Goal: Task Accomplishment & Management: Complete application form

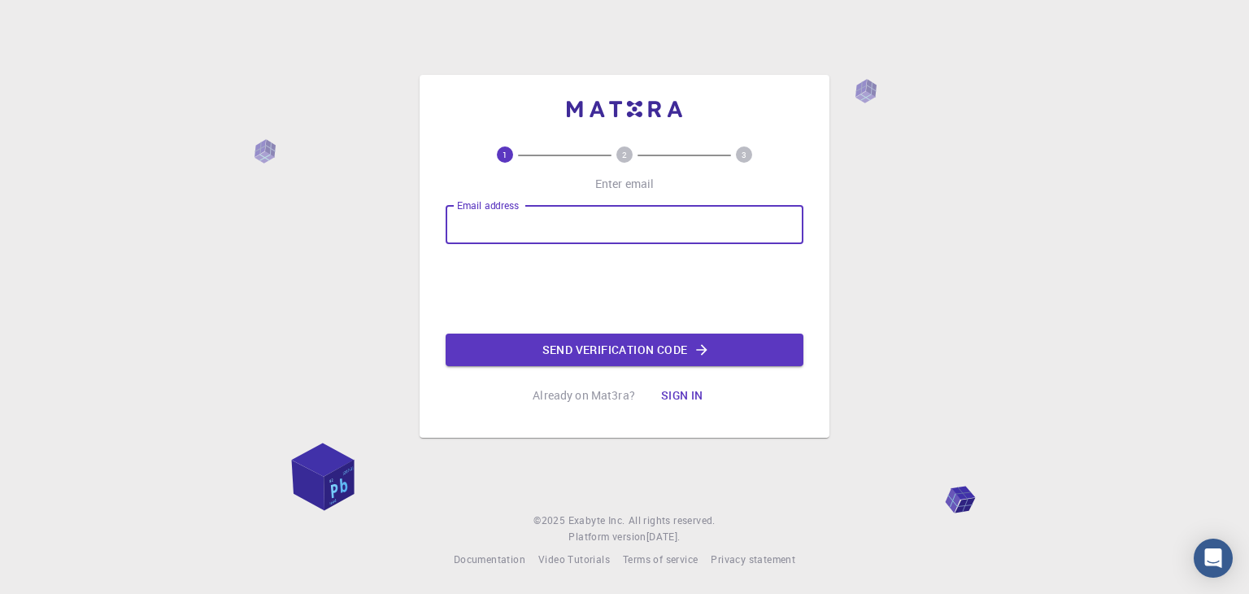
type input "[EMAIL_ADDRESS][DOMAIN_NAME]"
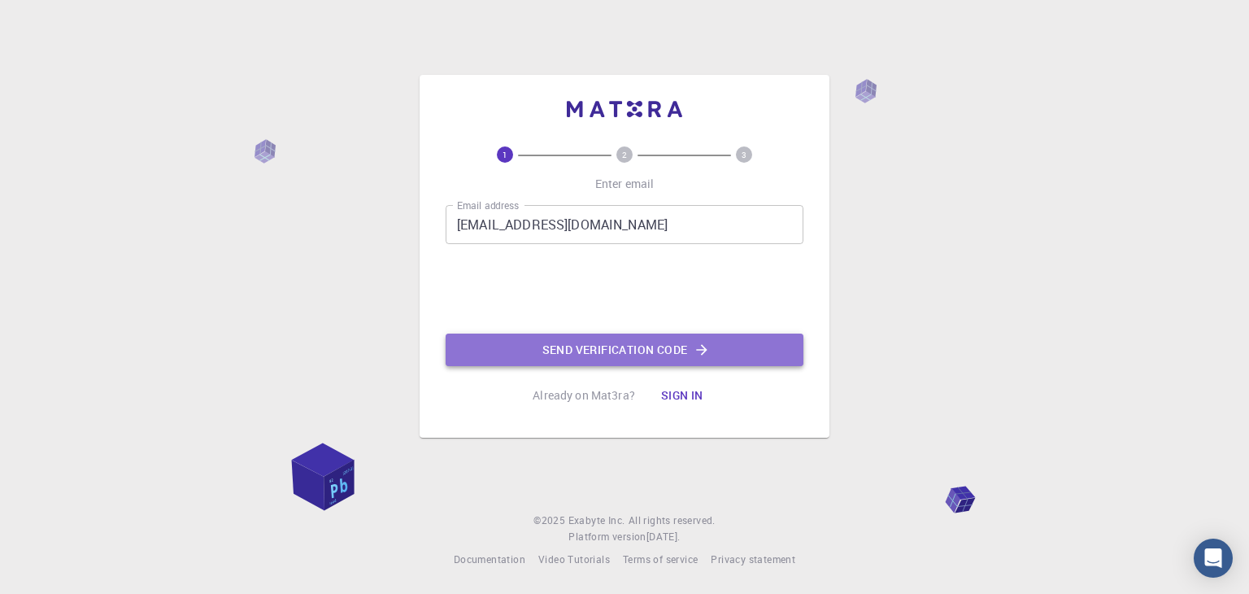
click at [552, 355] on button "Send verification code" at bounding box center [625, 349] width 358 height 33
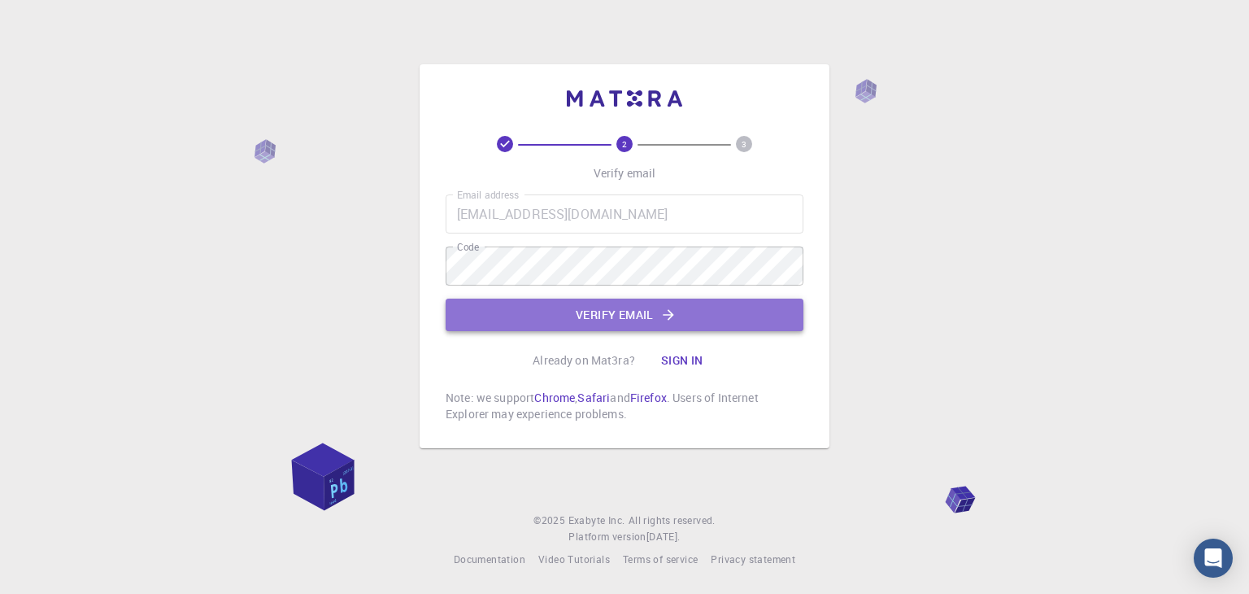
click at [537, 315] on button "Verify email" at bounding box center [625, 314] width 358 height 33
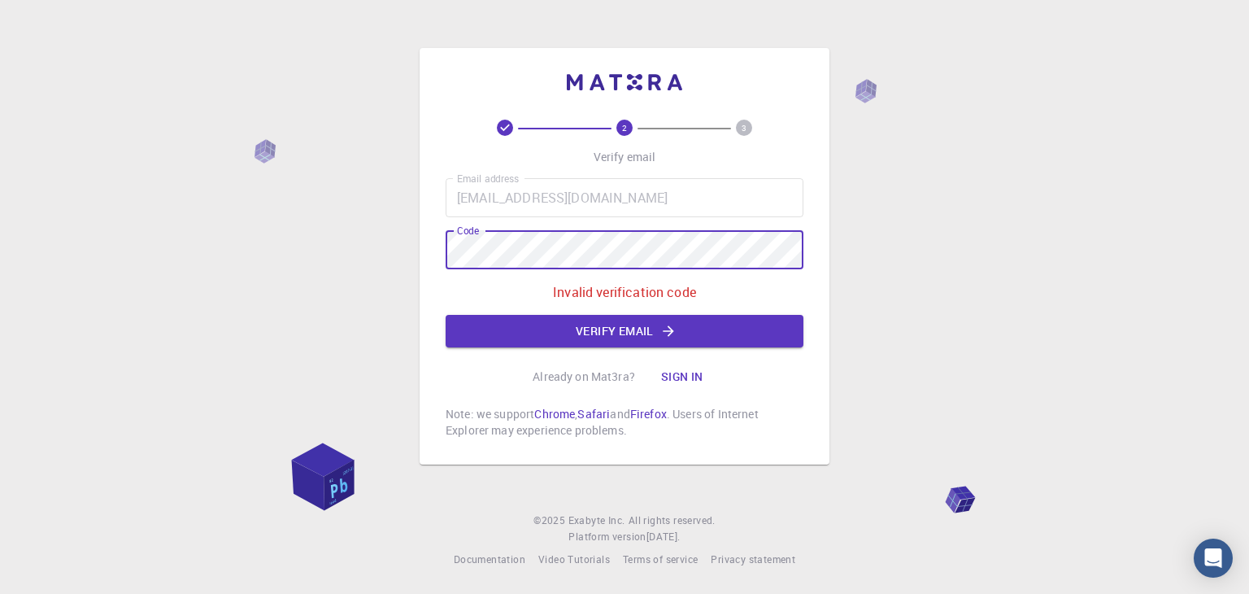
click at [418, 250] on div "2 3 Verify email Email address [EMAIL_ADDRESS][DOMAIN_NAME] Email address Code …" at bounding box center [624, 297] width 1249 height 594
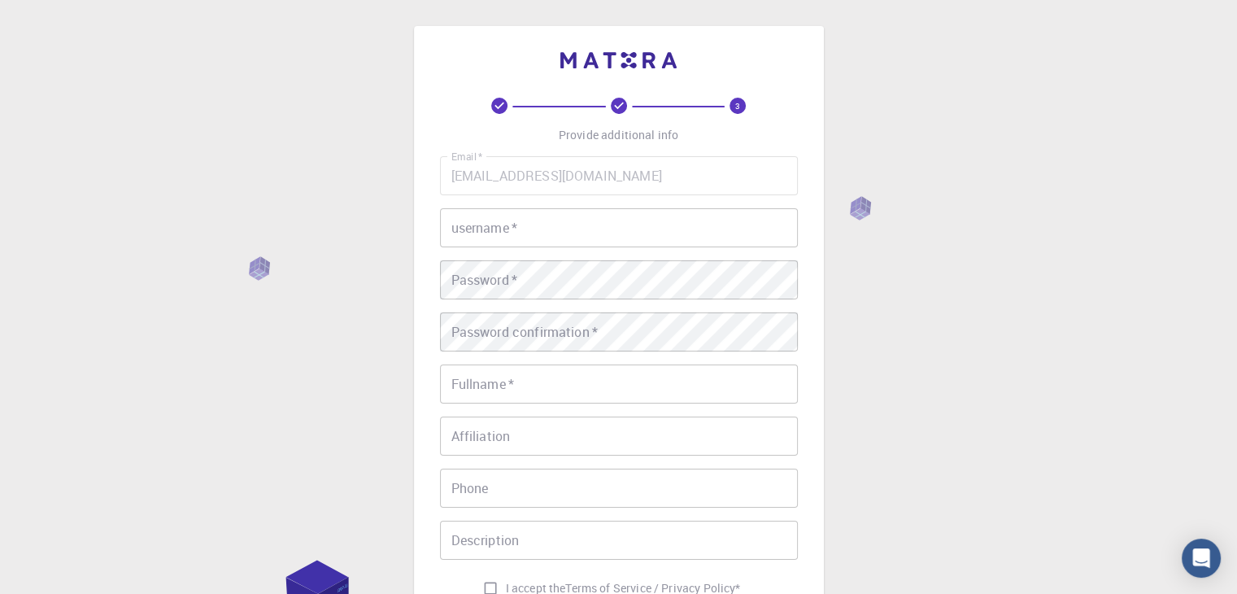
click at [568, 220] on input "username   *" at bounding box center [619, 227] width 358 height 39
type input "K"
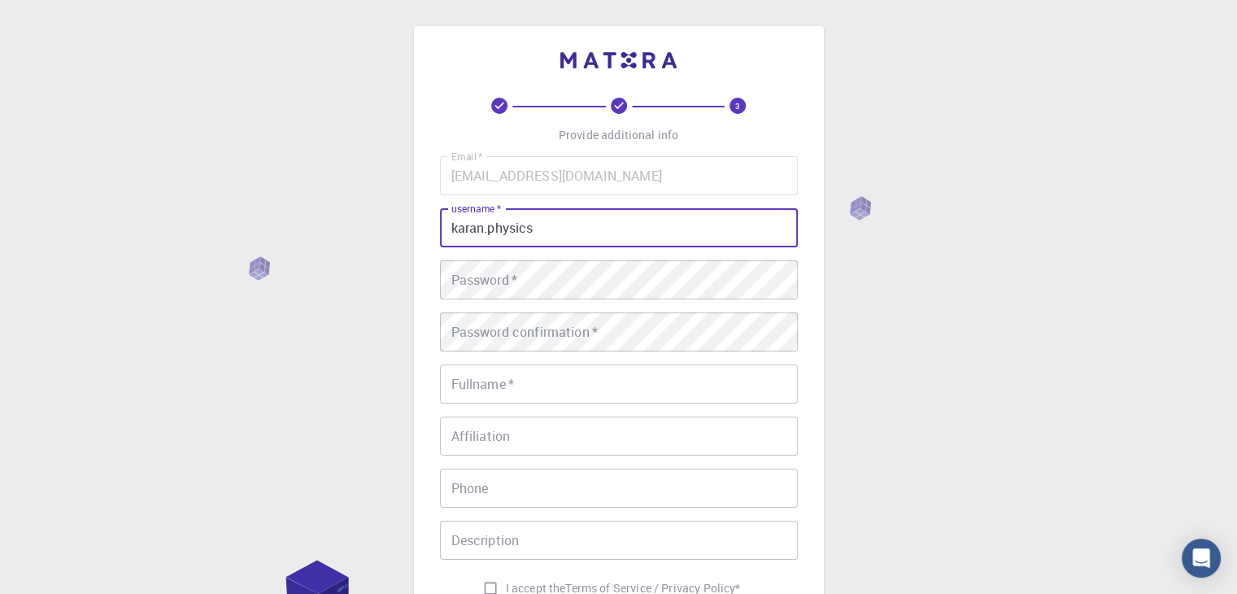
type input "karan.physics"
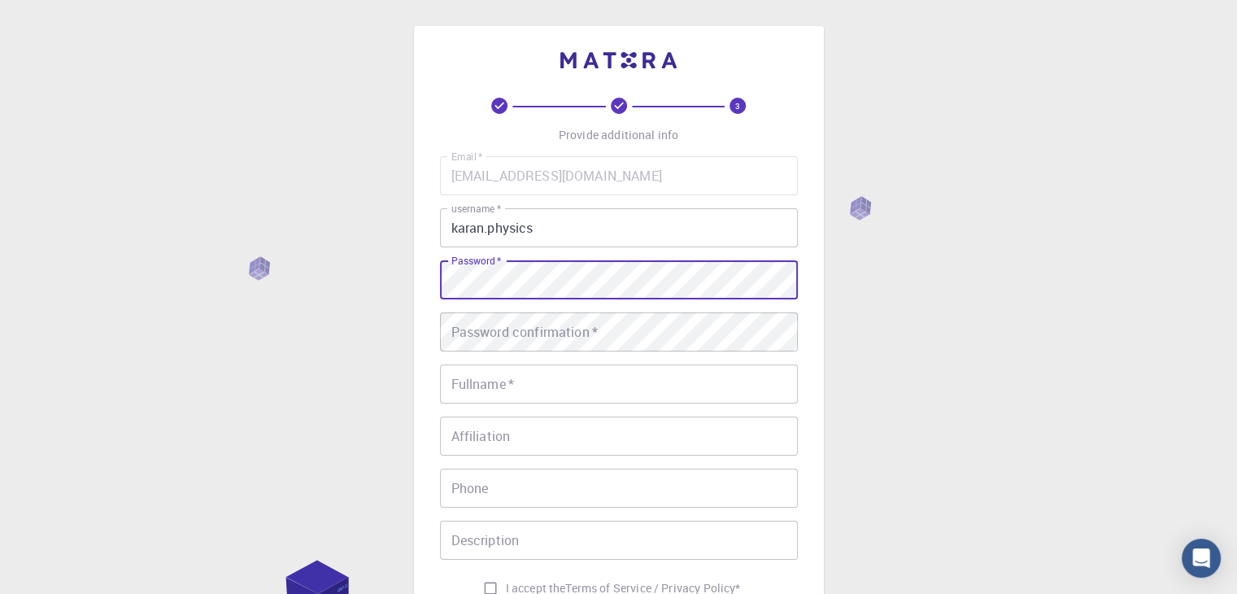
click at [503, 308] on div "Email   * [EMAIL_ADDRESS][DOMAIN_NAME] Email   * username   * [PERSON_NAME].phy…" at bounding box center [619, 379] width 358 height 447
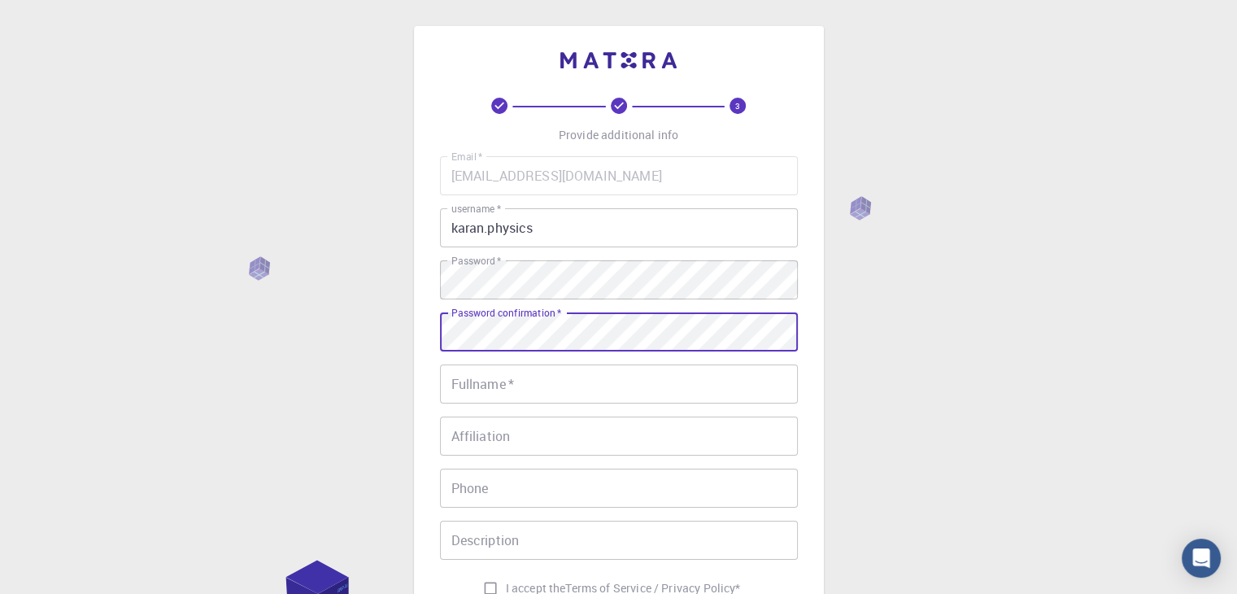
click at [504, 323] on div "Password confirmation   * Password confirmation   *" at bounding box center [619, 331] width 358 height 39
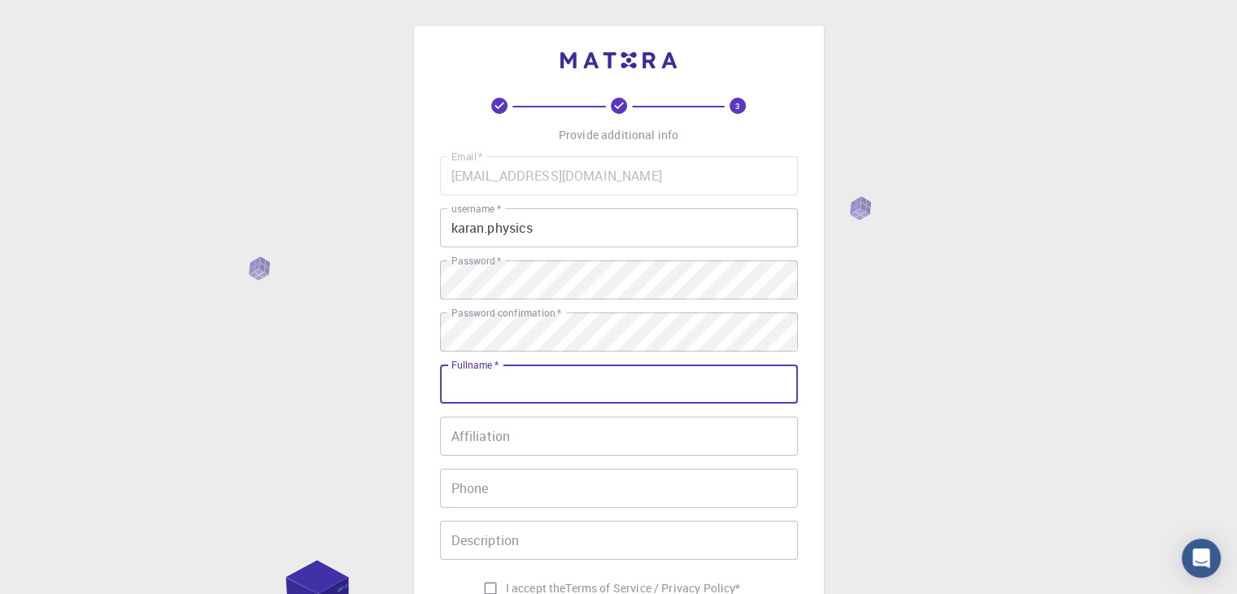
click at [498, 390] on input "Fullname   *" at bounding box center [619, 383] width 358 height 39
type input "[PERSON_NAME]"
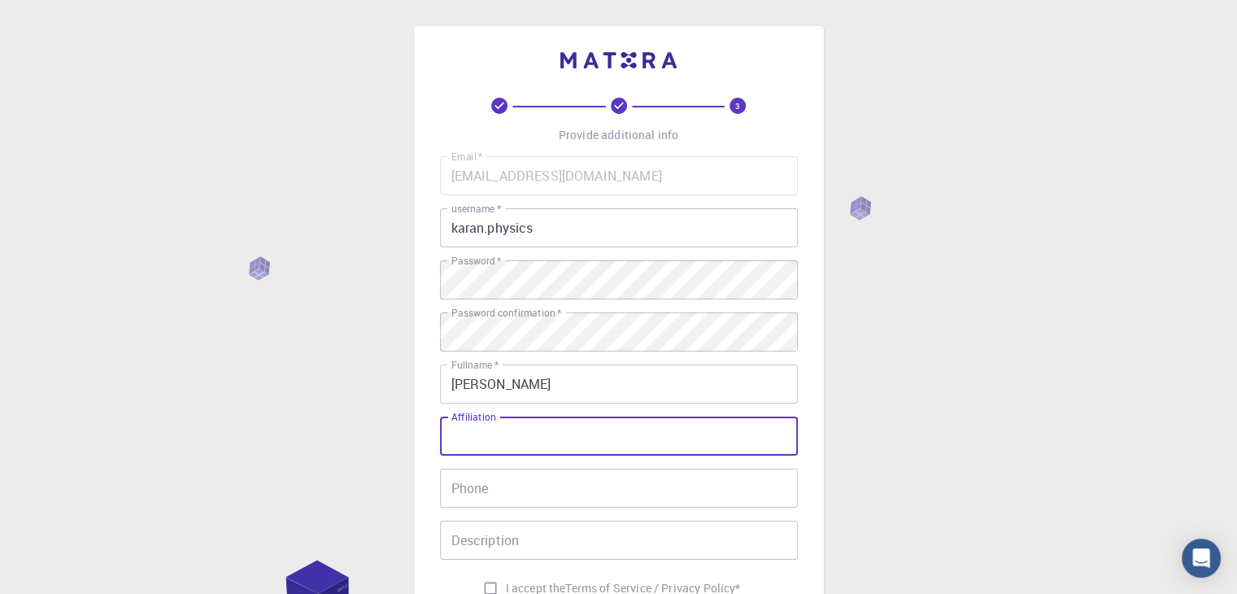
click at [673, 449] on input "Affiliation" at bounding box center [619, 435] width 358 height 39
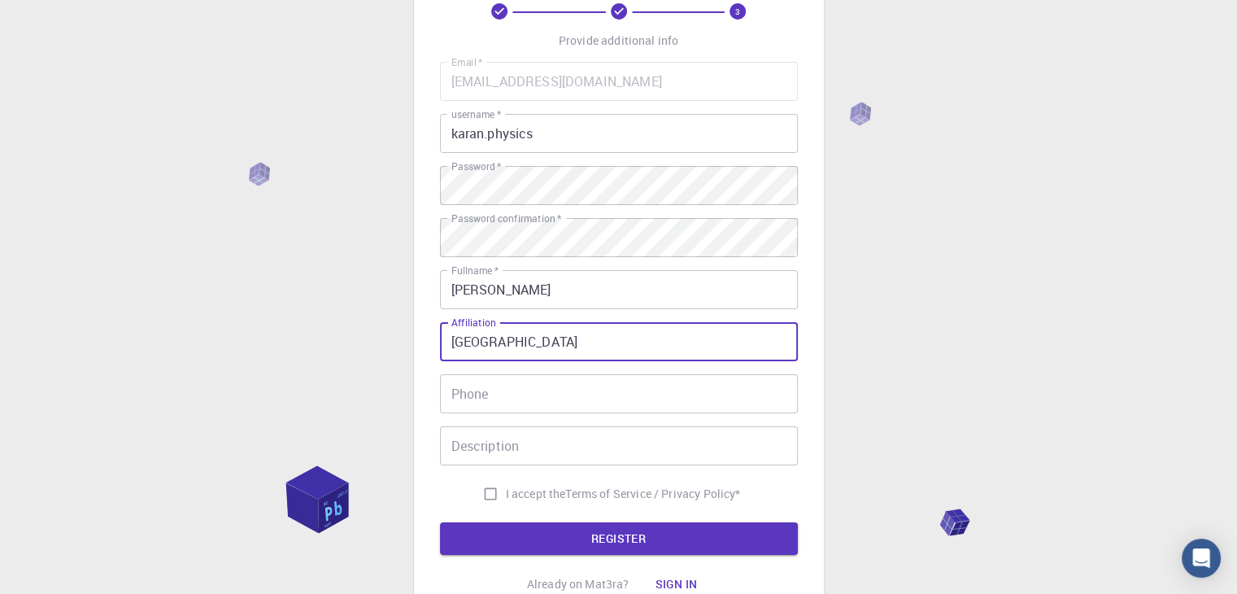
scroll to position [96, 0]
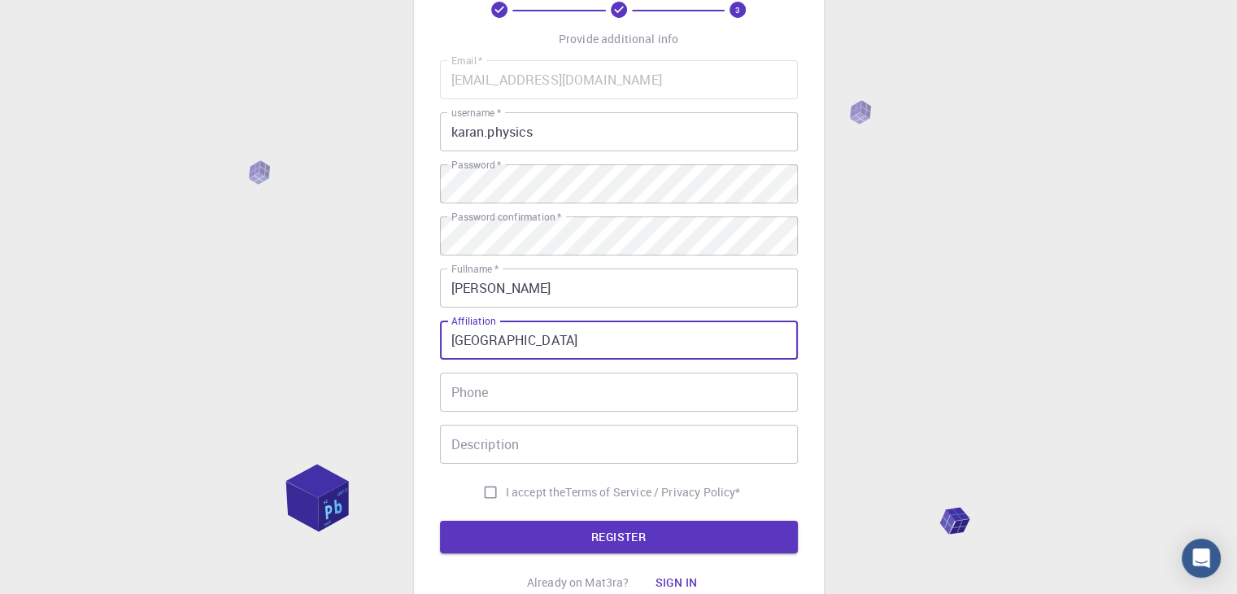
type input "[GEOGRAPHIC_DATA]"
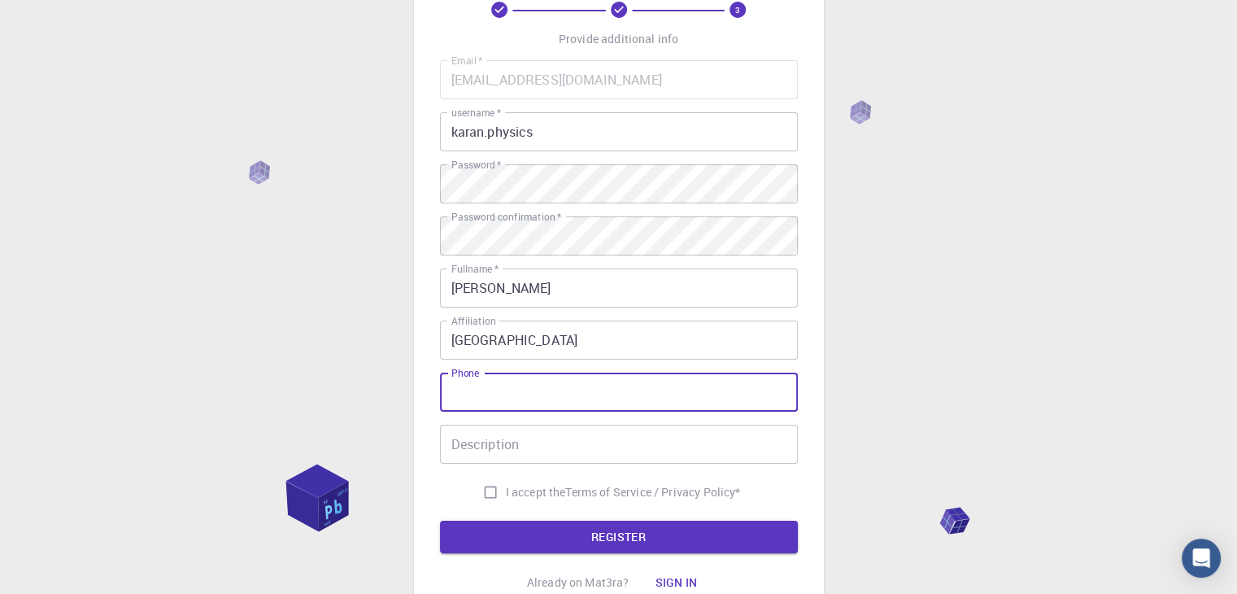
click at [694, 396] on input "Phone" at bounding box center [619, 391] width 358 height 39
type input "[PHONE_NUMBER]"
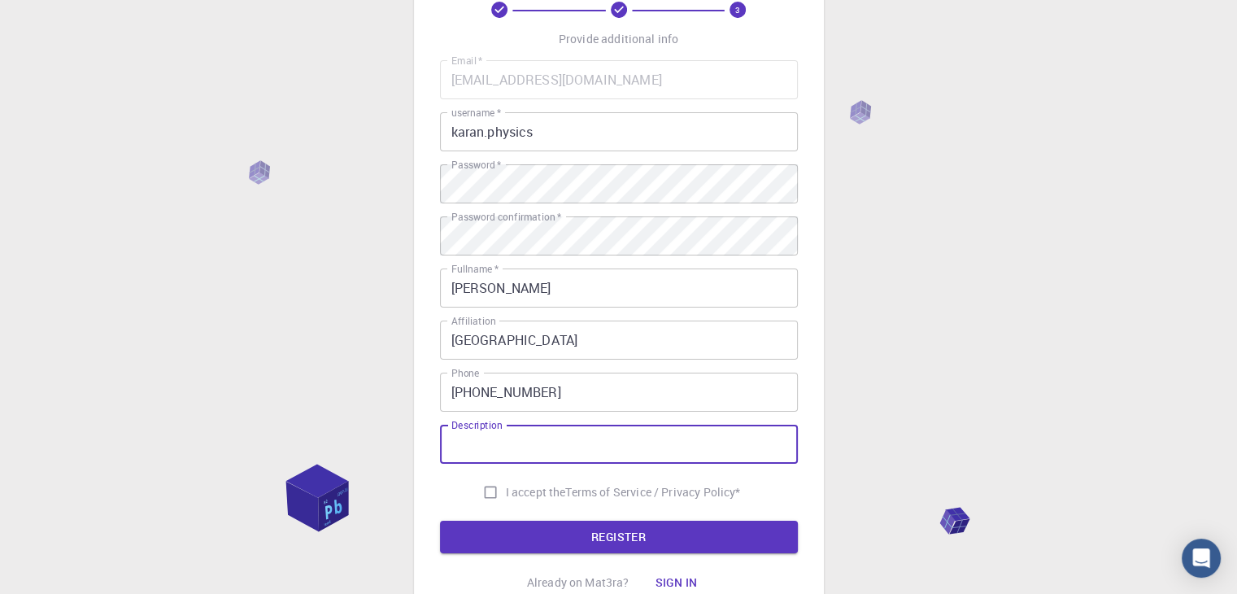
click at [672, 448] on input "Description" at bounding box center [619, 443] width 358 height 39
type input "h"
type input "Hi my self [PERSON_NAME], I am pursuing Phd in Physics .My research field Dft."
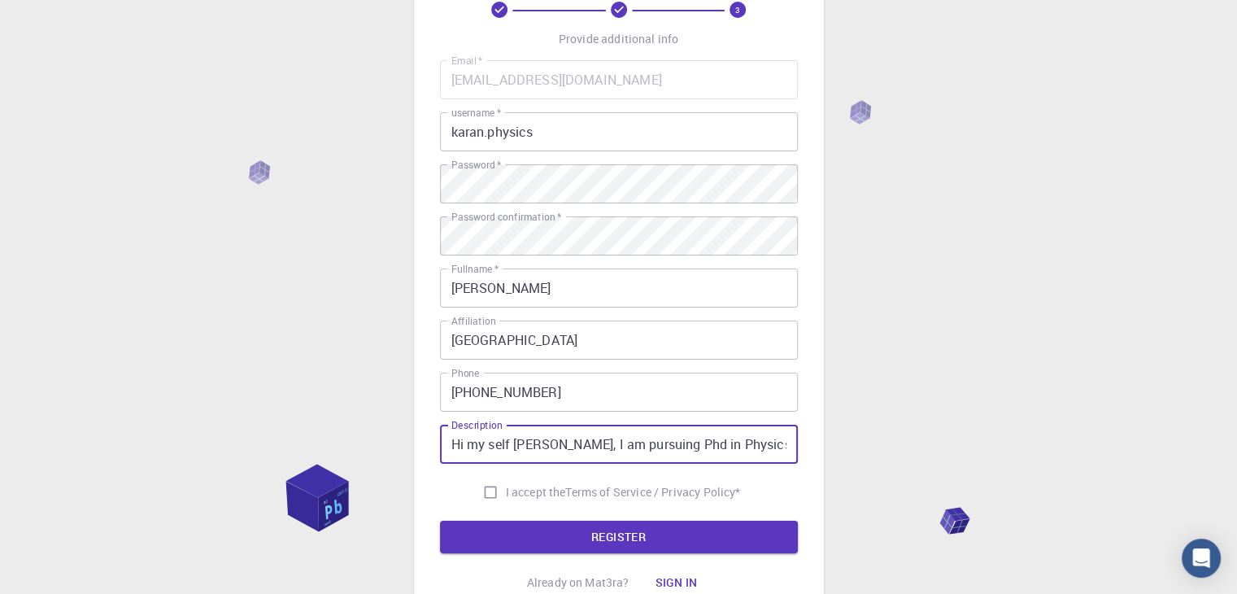
click at [482, 490] on input "I accept the Terms of Service / Privacy Policy *" at bounding box center [490, 492] width 31 height 31
checkbox input "true"
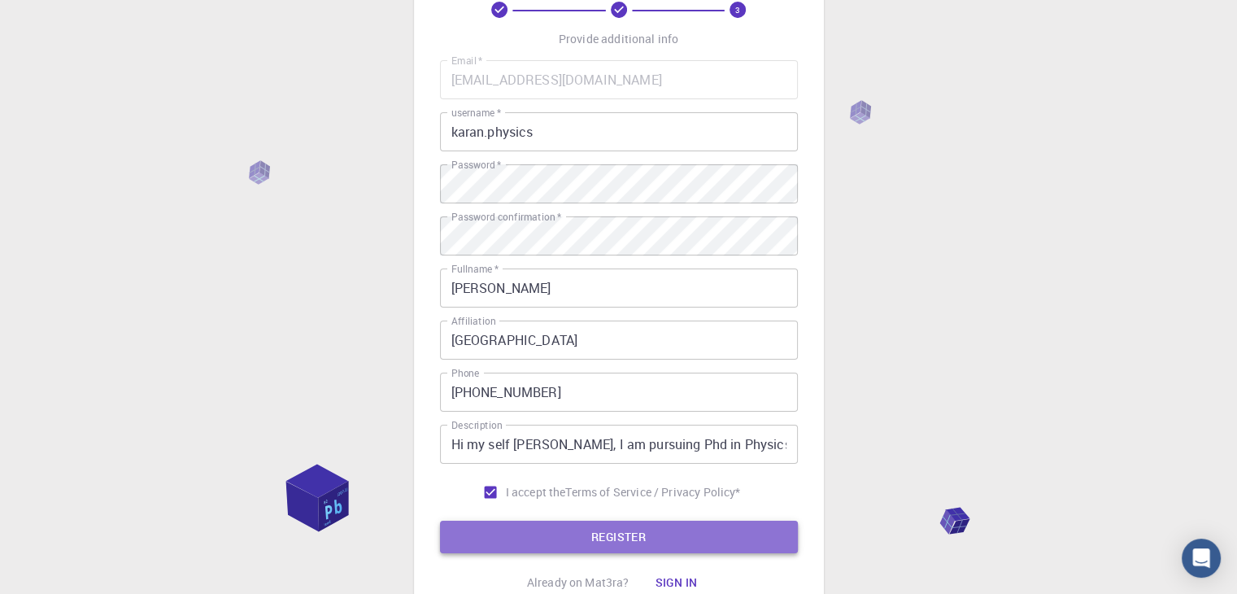
click at [520, 537] on button "REGISTER" at bounding box center [619, 536] width 358 height 33
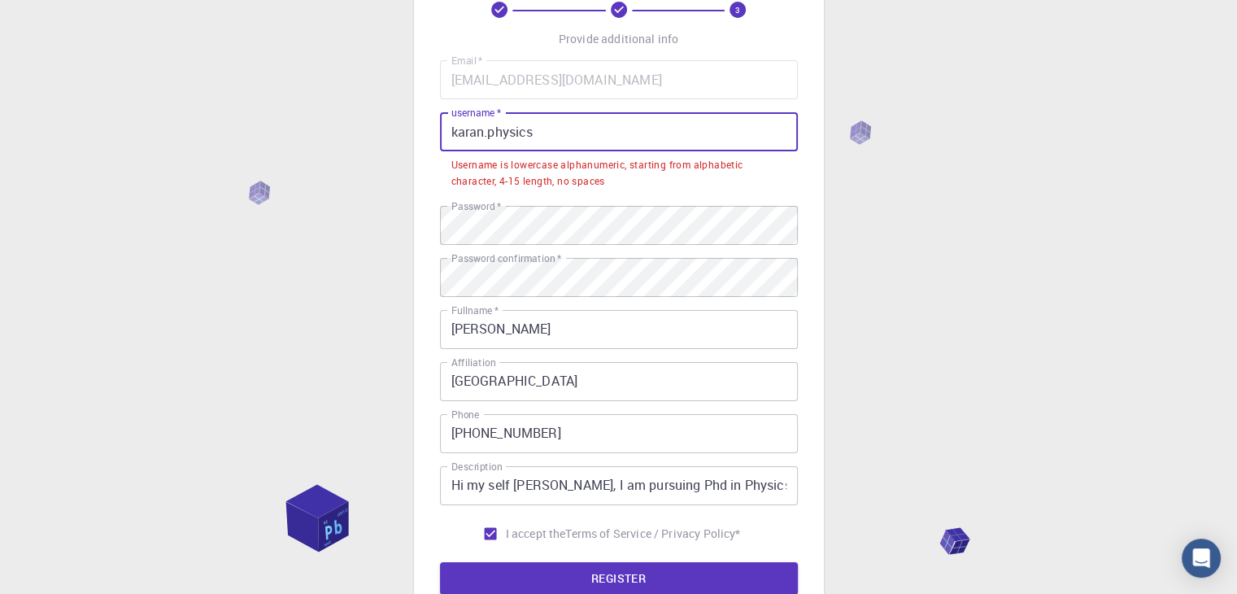
click at [556, 134] on input "karan.physics" at bounding box center [619, 131] width 358 height 39
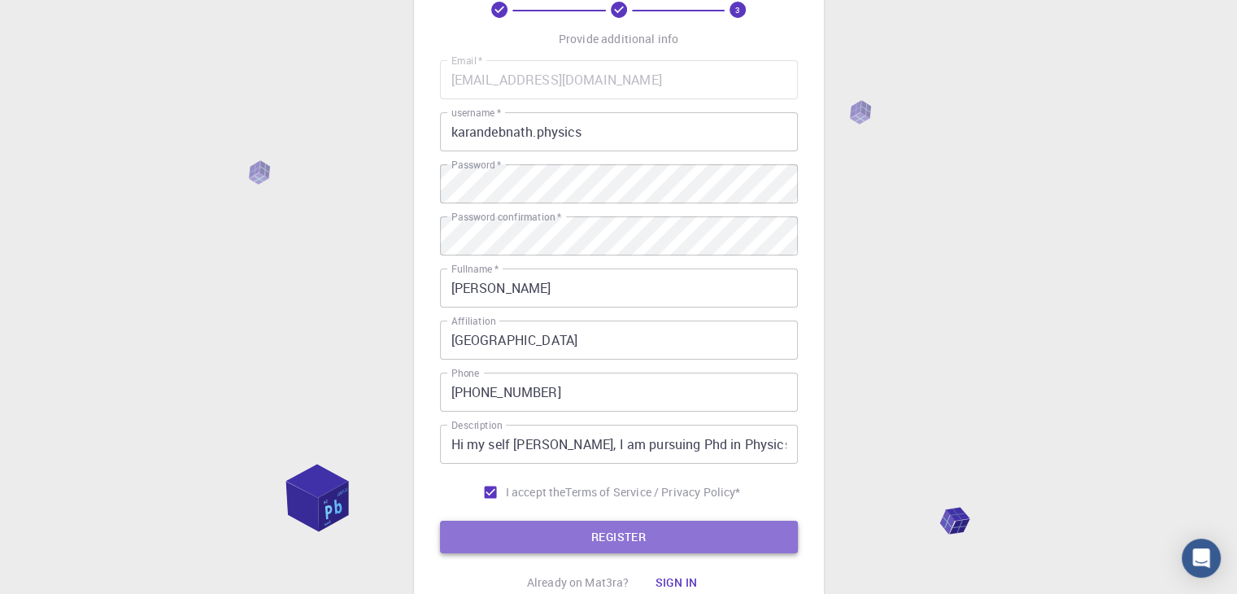
click at [612, 540] on button "REGISTER" at bounding box center [619, 536] width 358 height 33
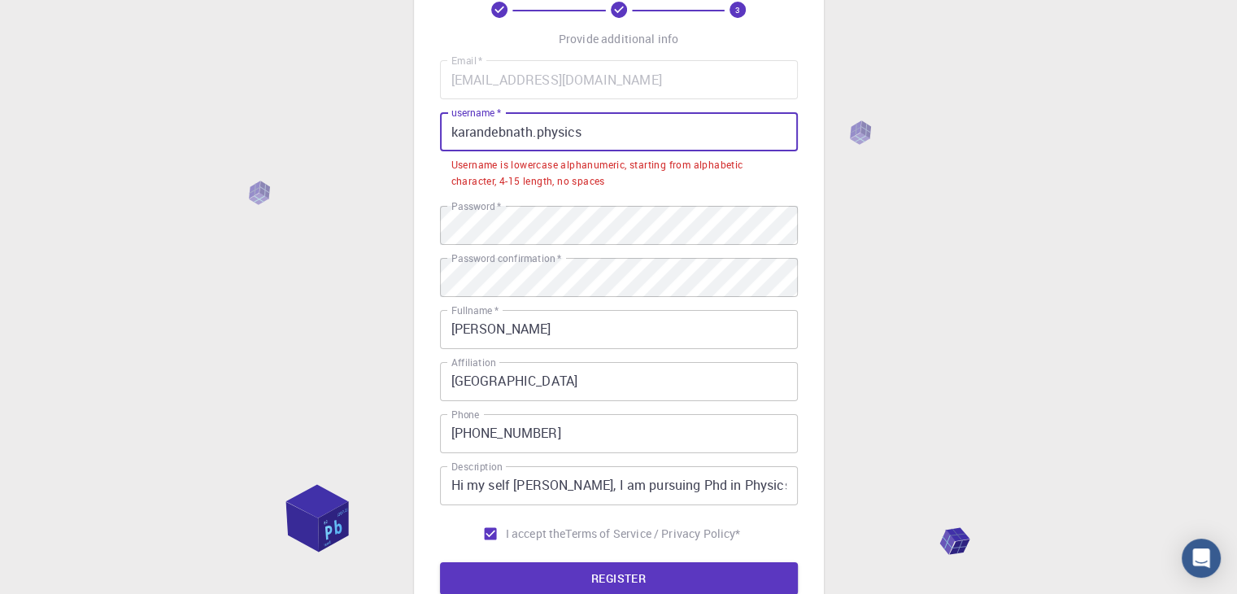
click at [590, 132] on input "karandebnath.physics" at bounding box center [619, 131] width 358 height 39
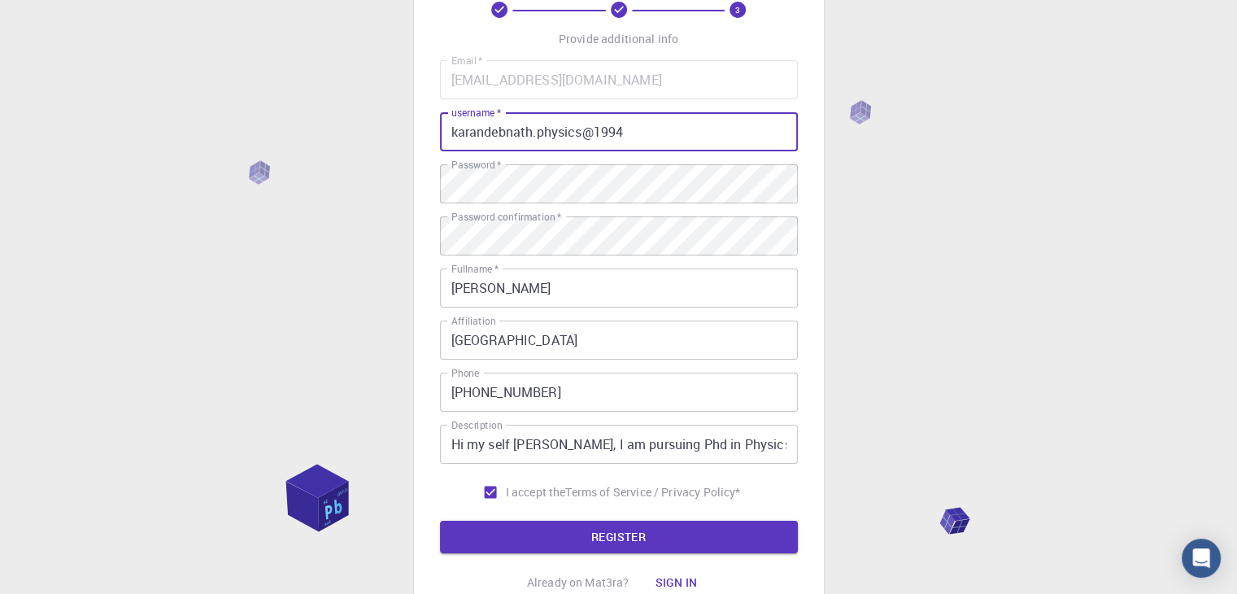
click at [1036, 382] on div "3 Provide additional info Email   * [EMAIL_ADDRESS][DOMAIN_NAME] Email   * user…" at bounding box center [618, 318] width 1237 height 828
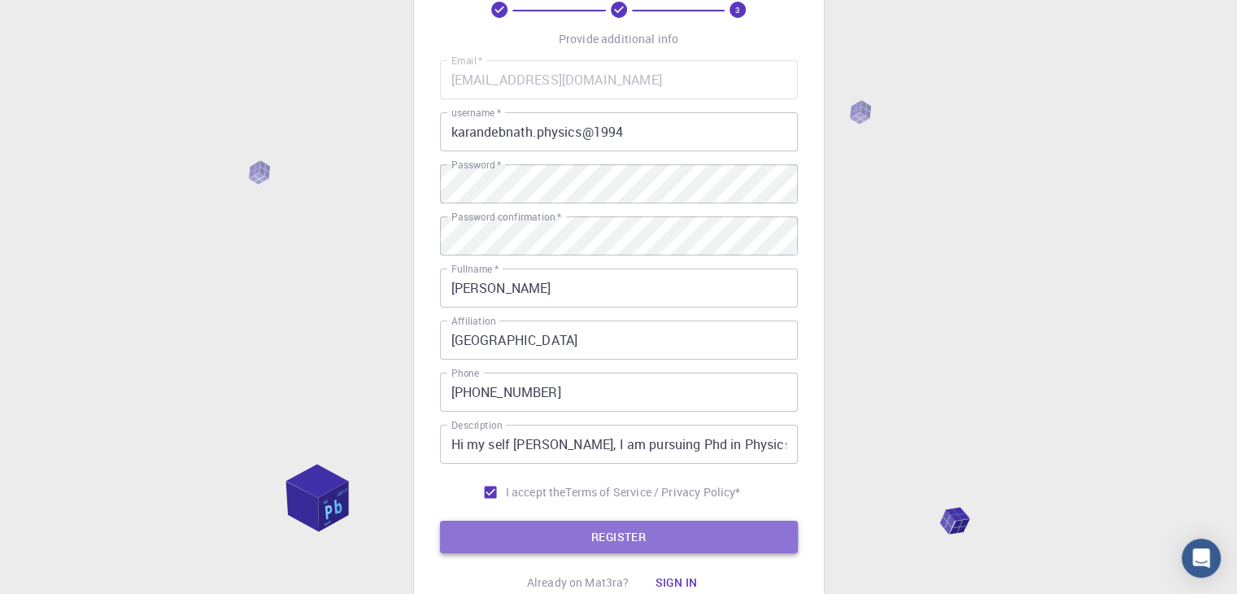
click at [760, 534] on button "REGISTER" at bounding box center [619, 536] width 358 height 33
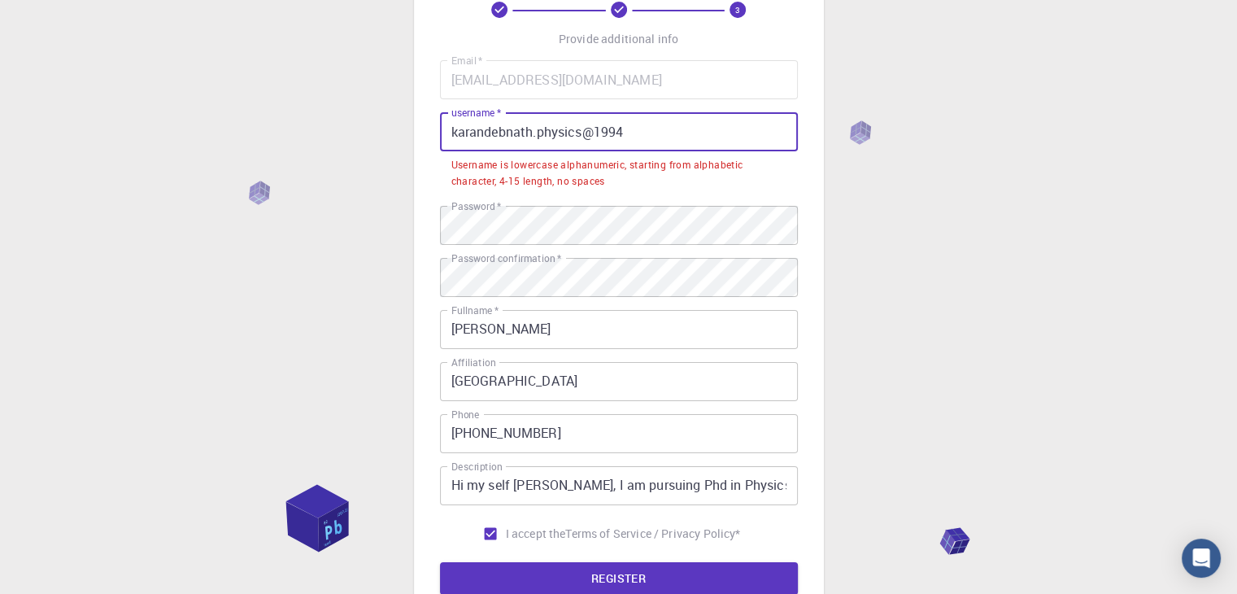
click at [458, 137] on input "karandebnath.physics@1994" at bounding box center [619, 131] width 358 height 39
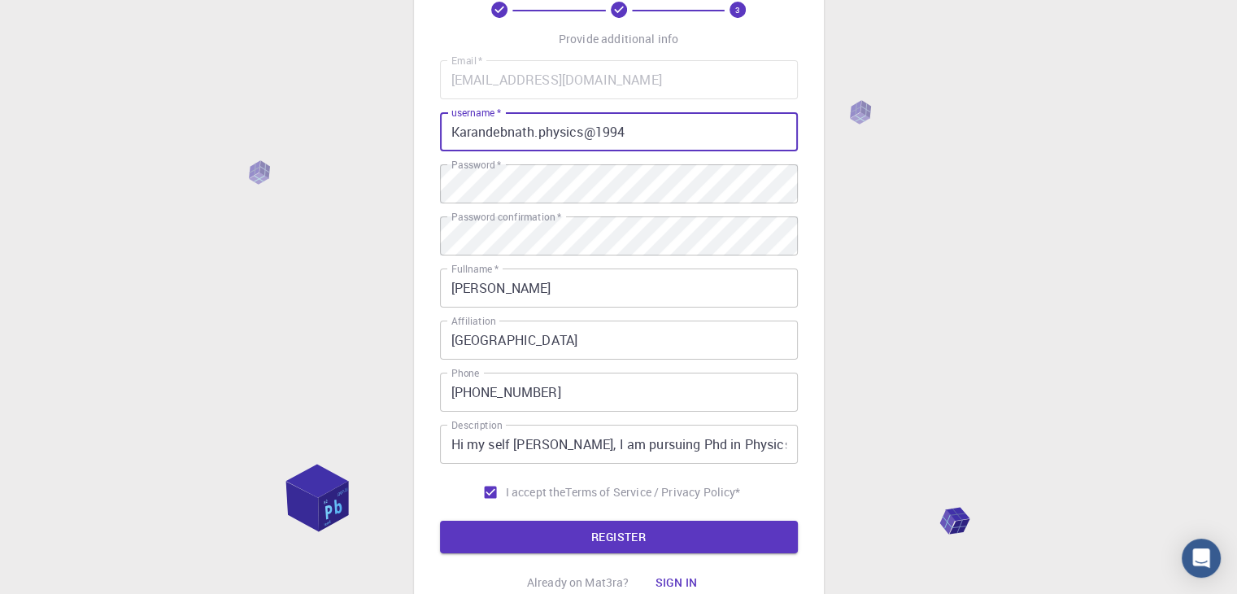
click at [440, 520] on button "REGISTER" at bounding box center [619, 536] width 358 height 33
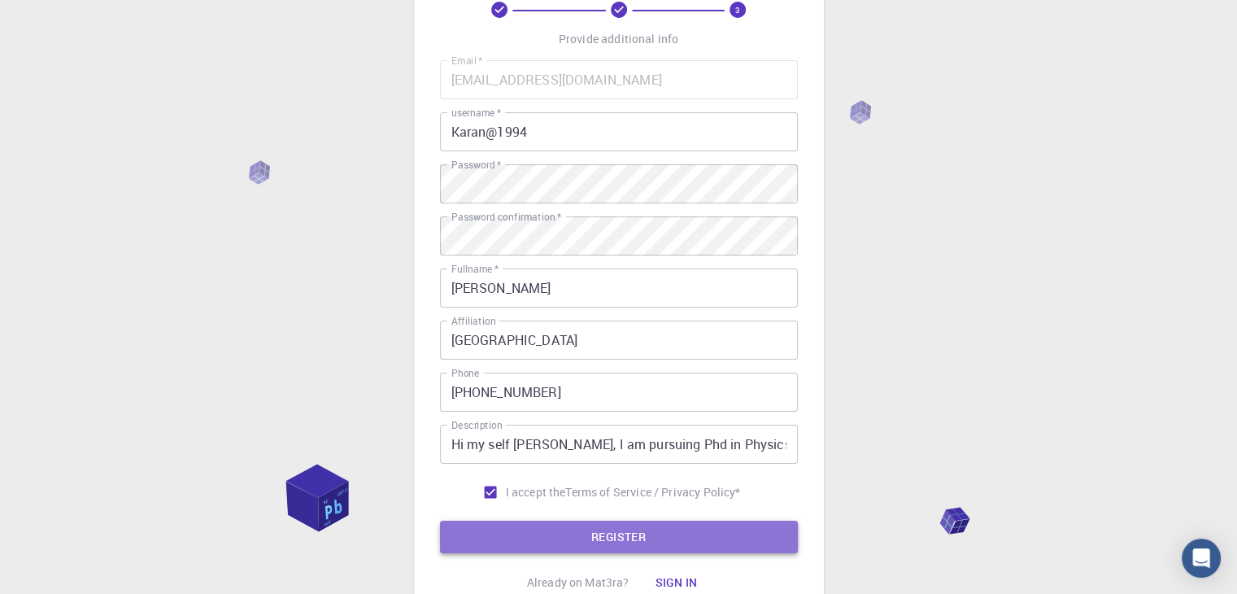
click at [577, 539] on button "REGISTER" at bounding box center [619, 536] width 358 height 33
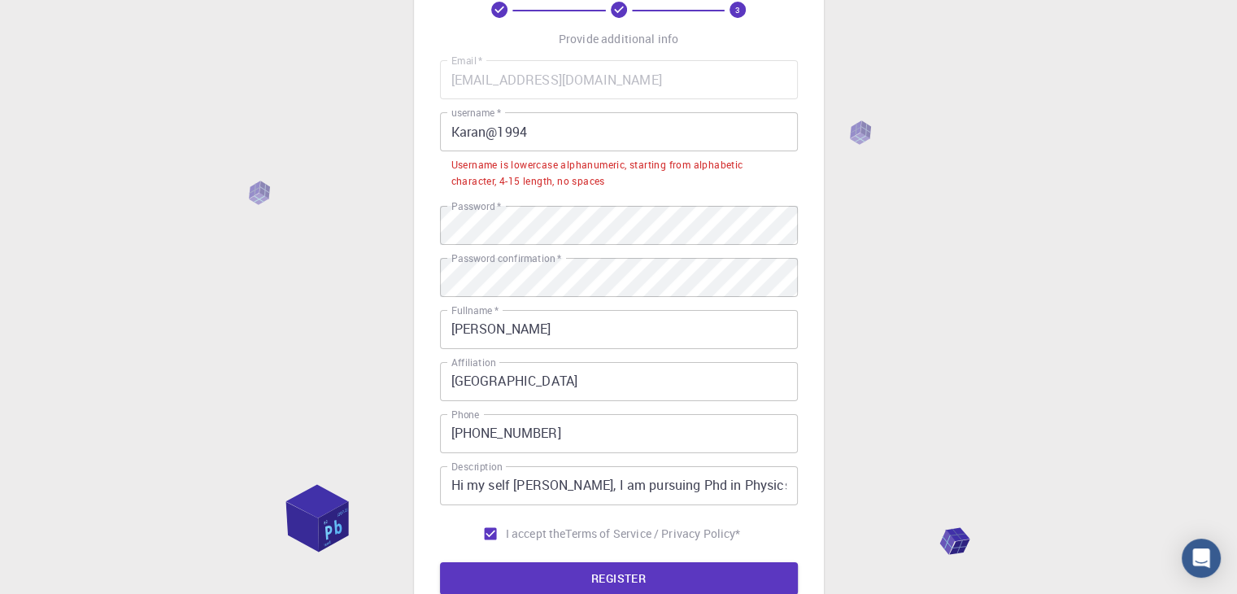
click at [460, 127] on input "Karan@1994" at bounding box center [619, 131] width 358 height 39
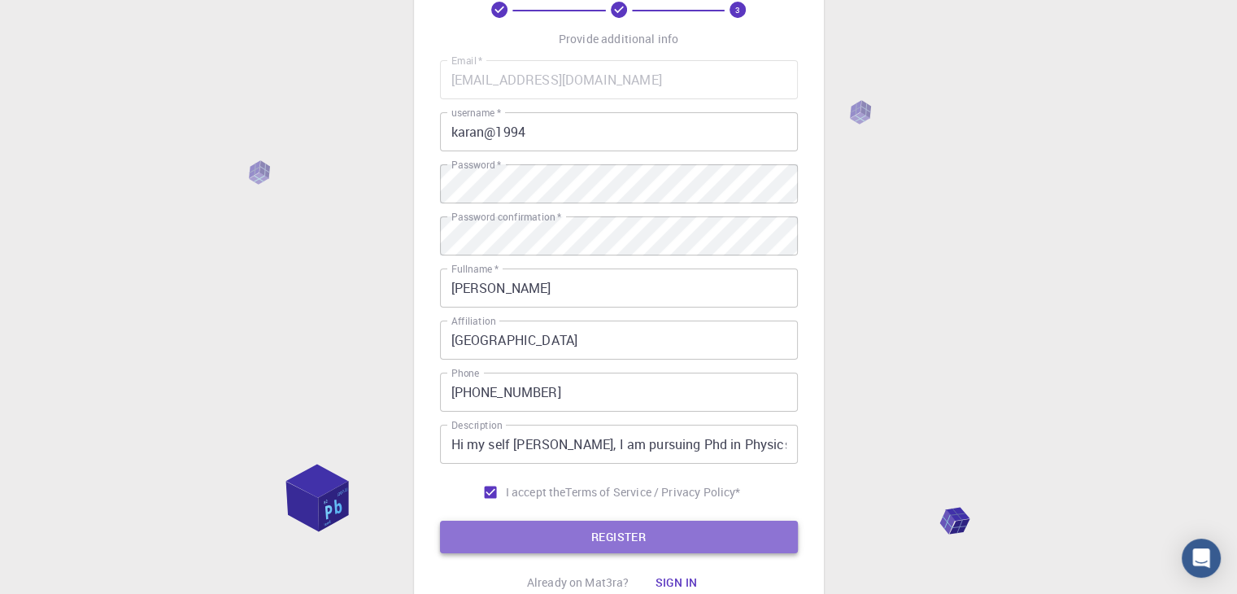
click at [563, 537] on button "REGISTER" at bounding box center [619, 536] width 358 height 33
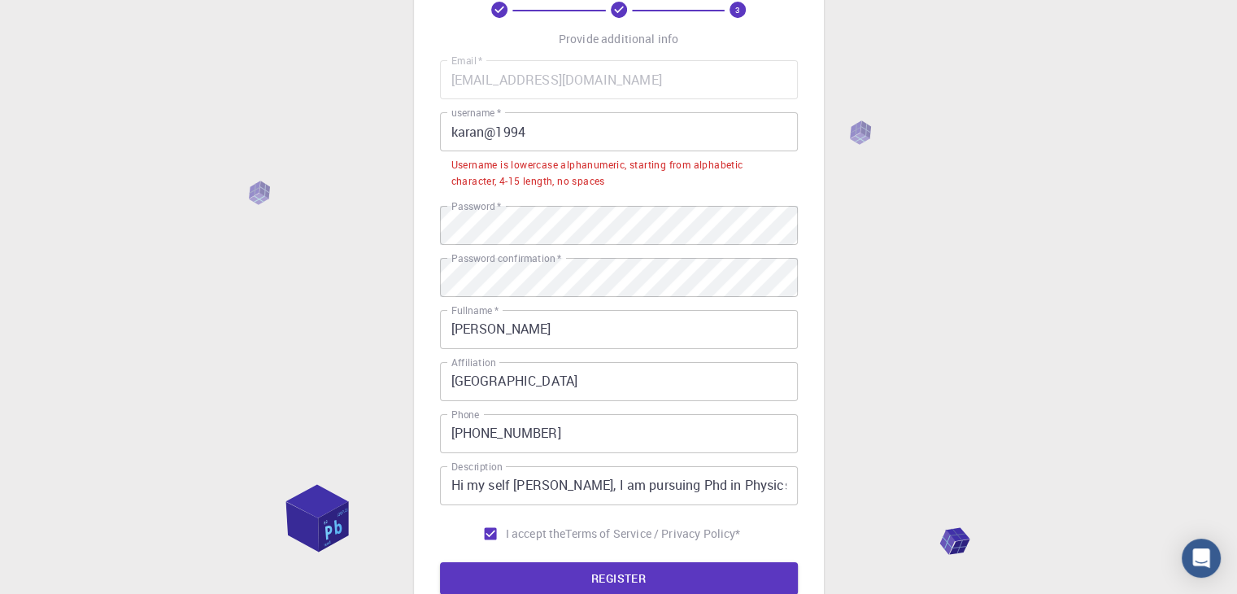
click at [559, 136] on input "karan@1994" at bounding box center [619, 131] width 358 height 39
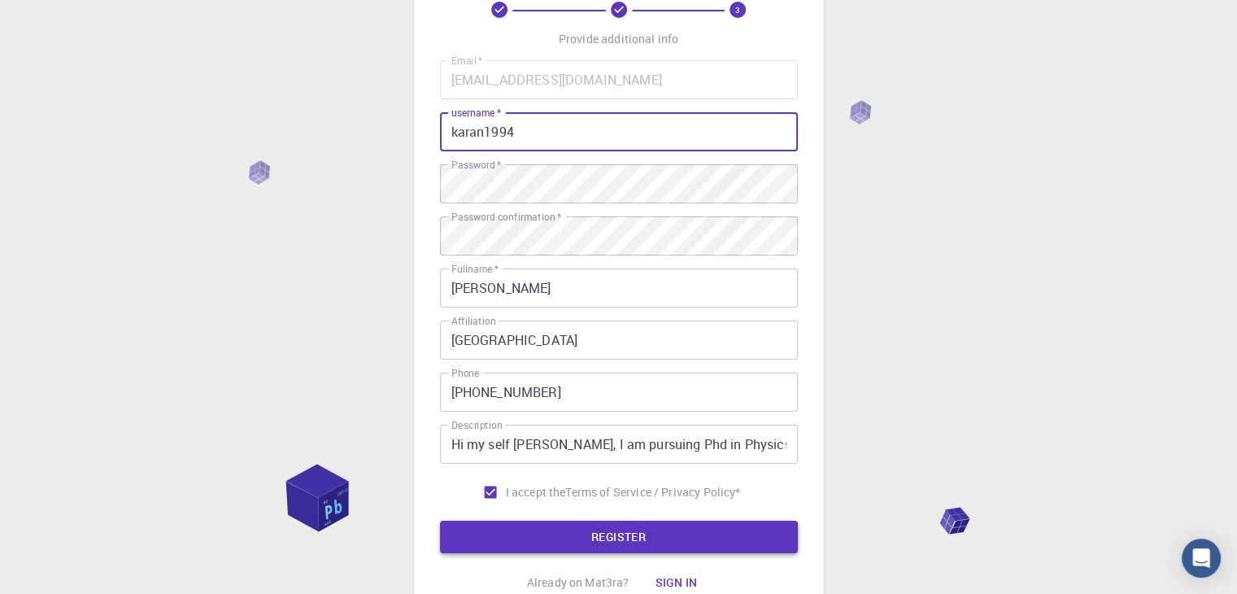
type input "karan1994"
click at [616, 538] on button "REGISTER" at bounding box center [619, 536] width 358 height 33
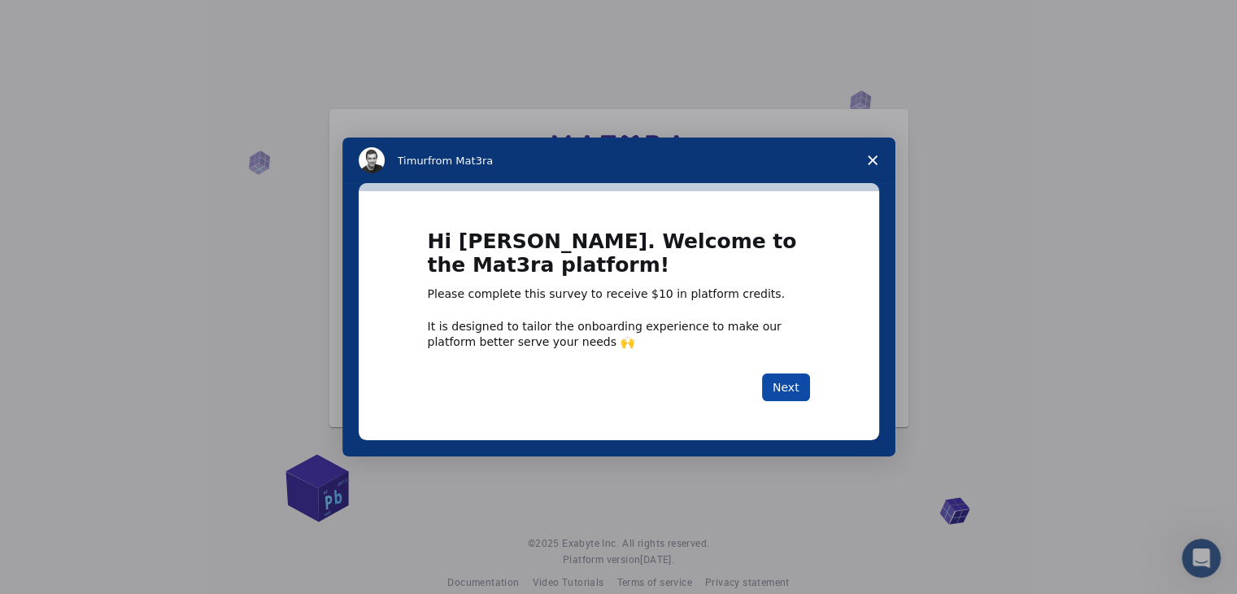
click at [782, 384] on button "Next" at bounding box center [786, 387] width 48 height 28
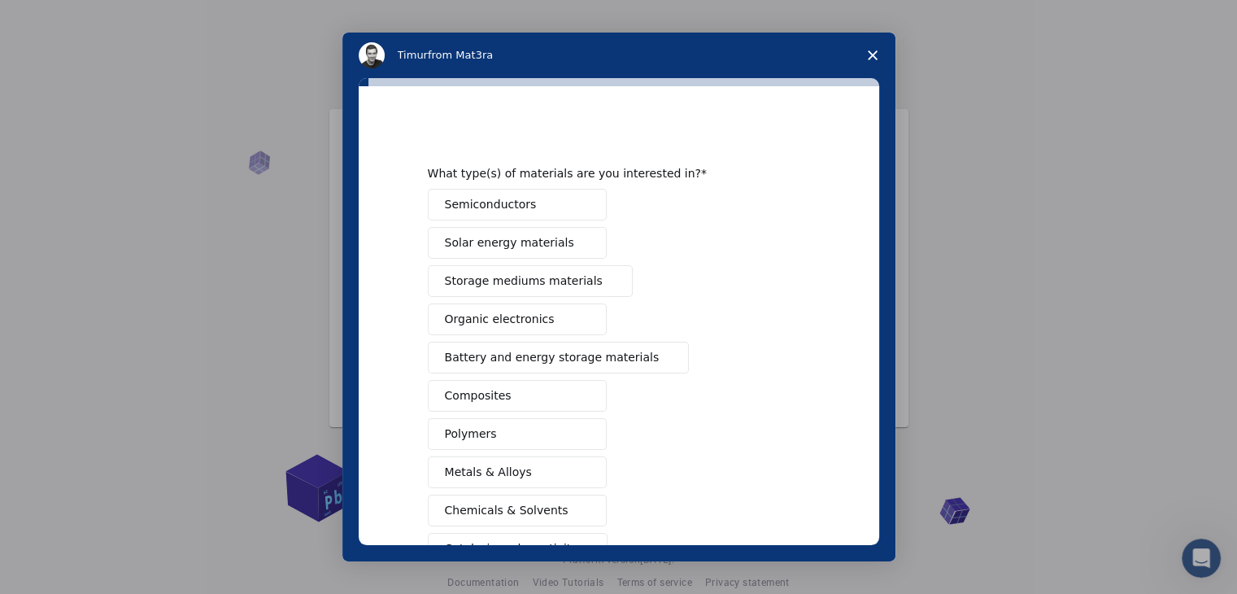
click at [504, 349] on span "Battery and energy storage materials" at bounding box center [552, 357] width 215 height 17
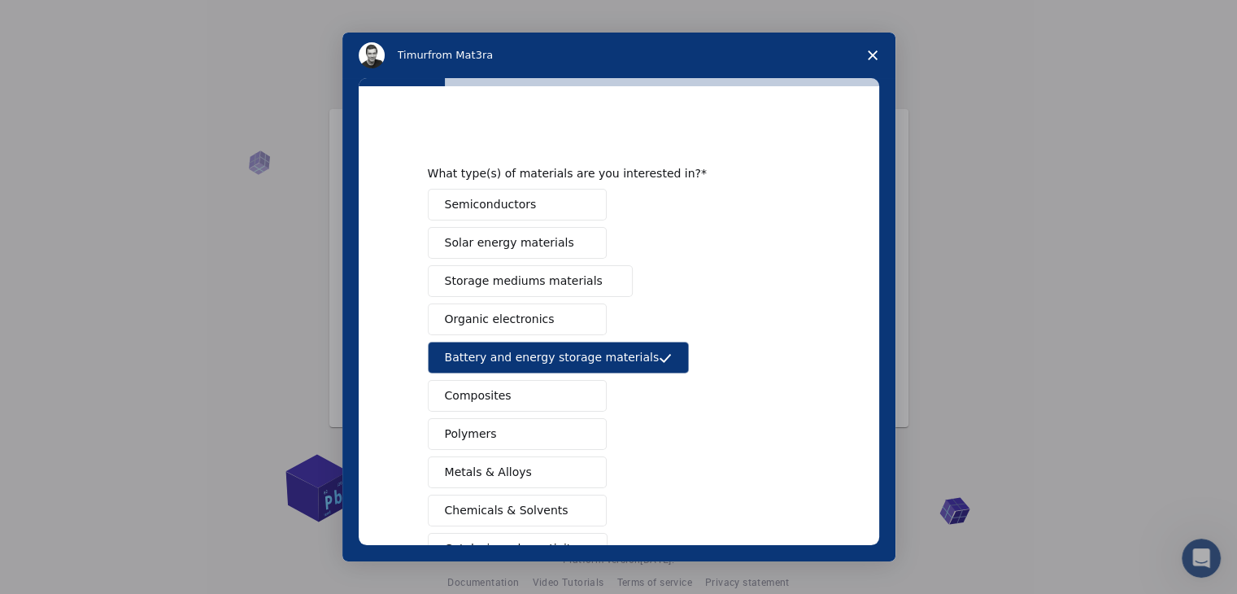
click at [527, 202] on button "Semiconductors" at bounding box center [517, 205] width 179 height 32
click at [519, 237] on span "Solar energy materials" at bounding box center [509, 242] width 129 height 17
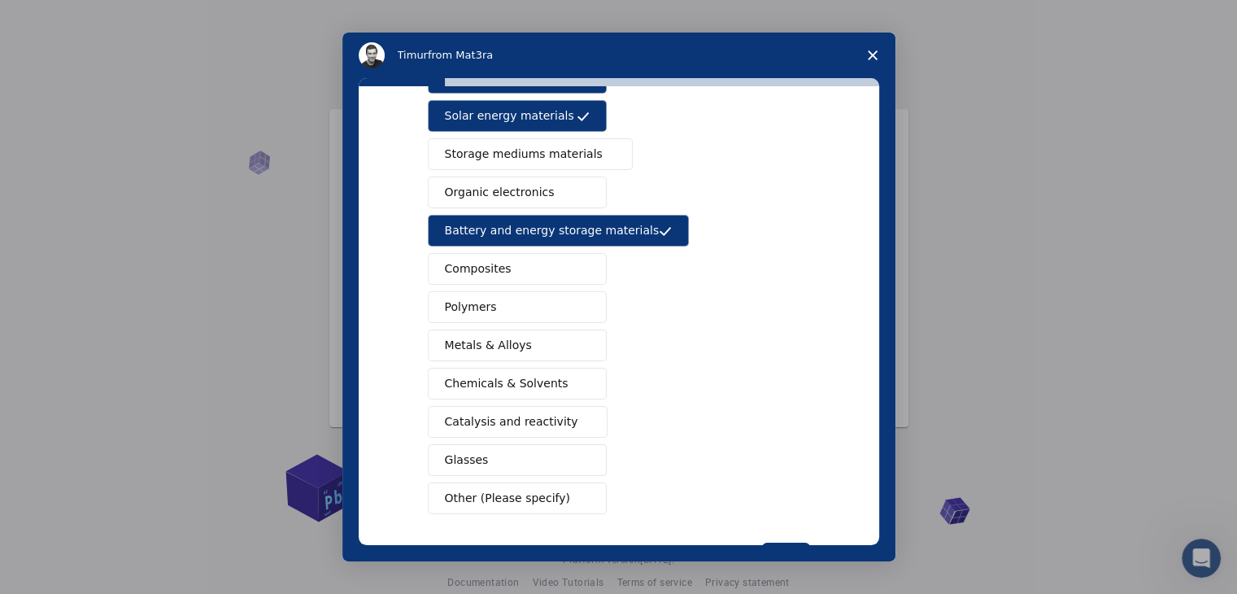
scroll to position [187, 0]
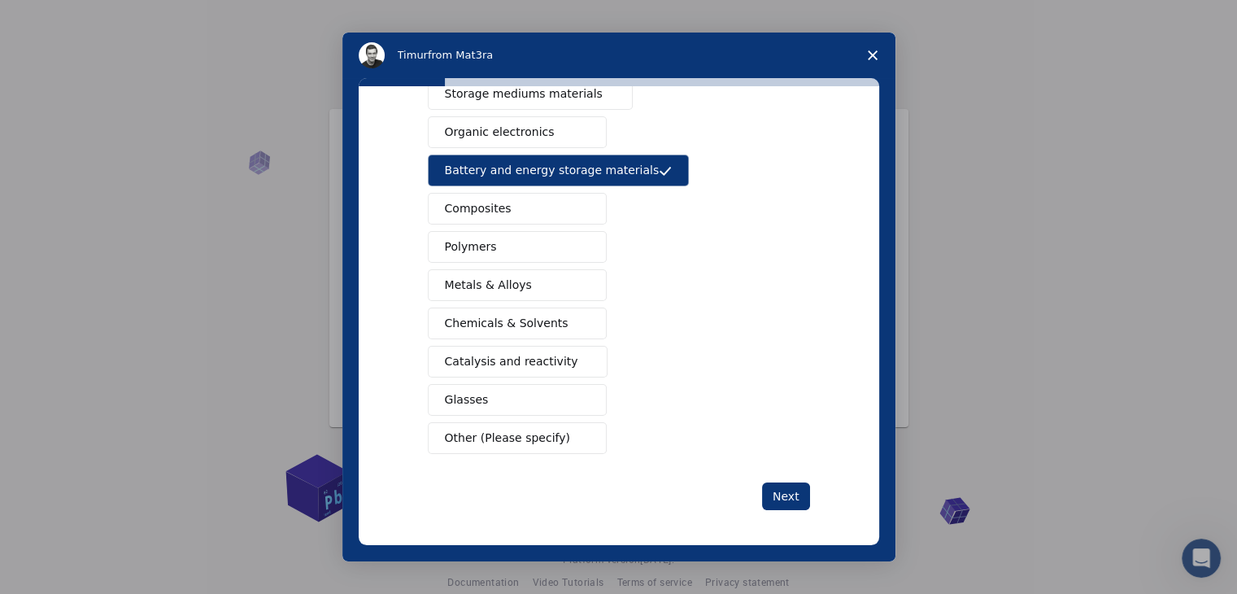
click at [581, 437] on span "Intercom messenger" at bounding box center [583, 438] width 13 height 13
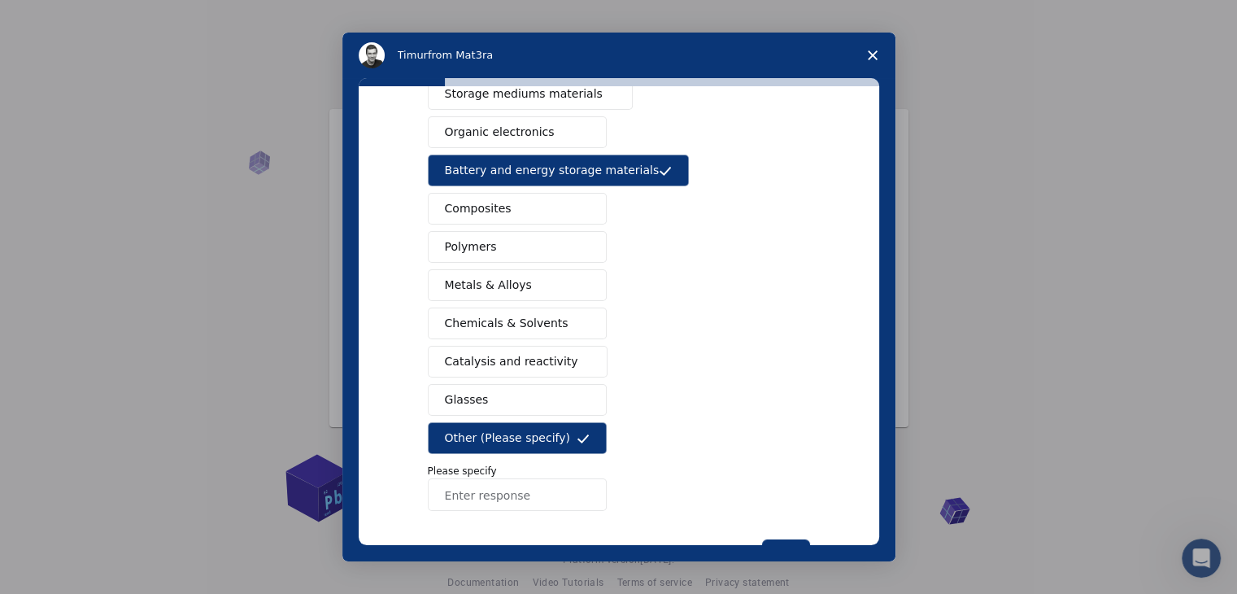
click at [584, 498] on input "Enter response" at bounding box center [517, 494] width 179 height 33
drag, startPoint x: 539, startPoint y: 492, endPoint x: 483, endPoint y: 489, distance: 56.2
click at [483, 489] on input "[PERSON_NAME]" at bounding box center [517, 494] width 179 height 33
click at [433, 490] on input "[PERSON_NAME]" at bounding box center [517, 494] width 179 height 33
paste input "Perovskite"
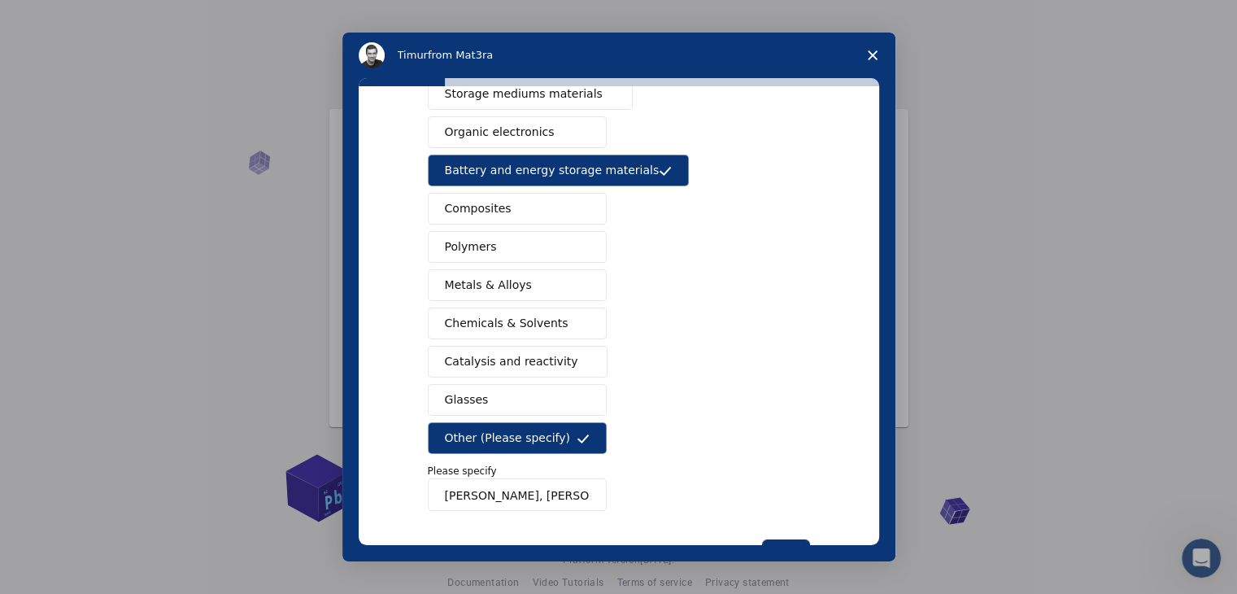
scroll to position [244, 0]
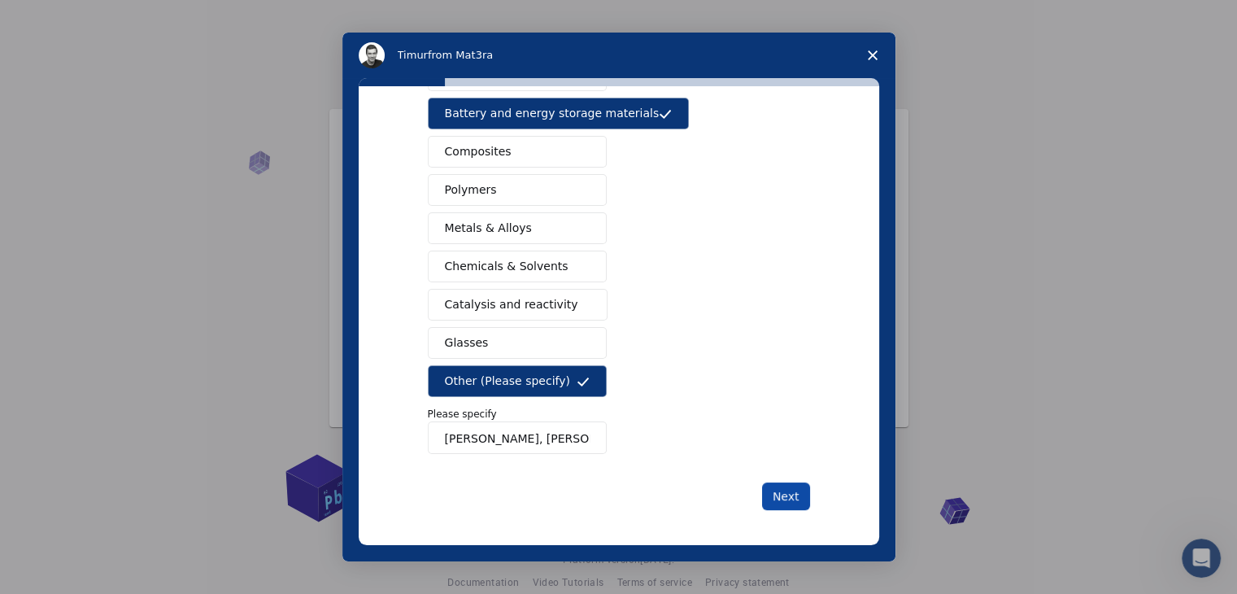
type input "[PERSON_NAME], [PERSON_NAME]"
click at [798, 494] on button "Next" at bounding box center [786, 496] width 48 height 28
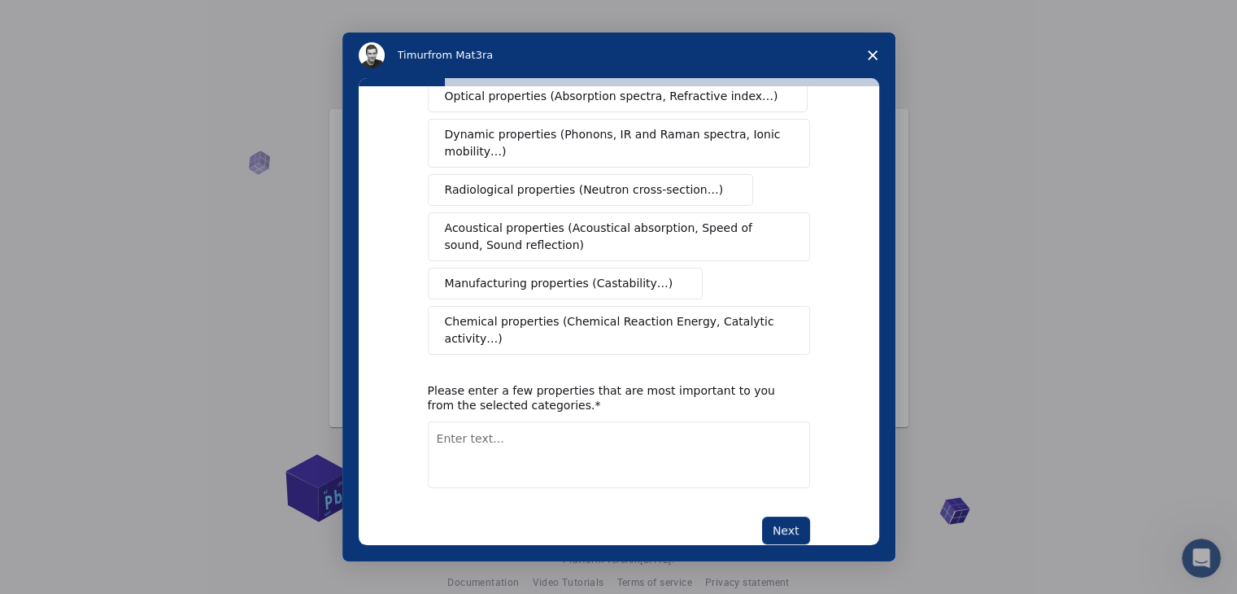
scroll to position [0, 0]
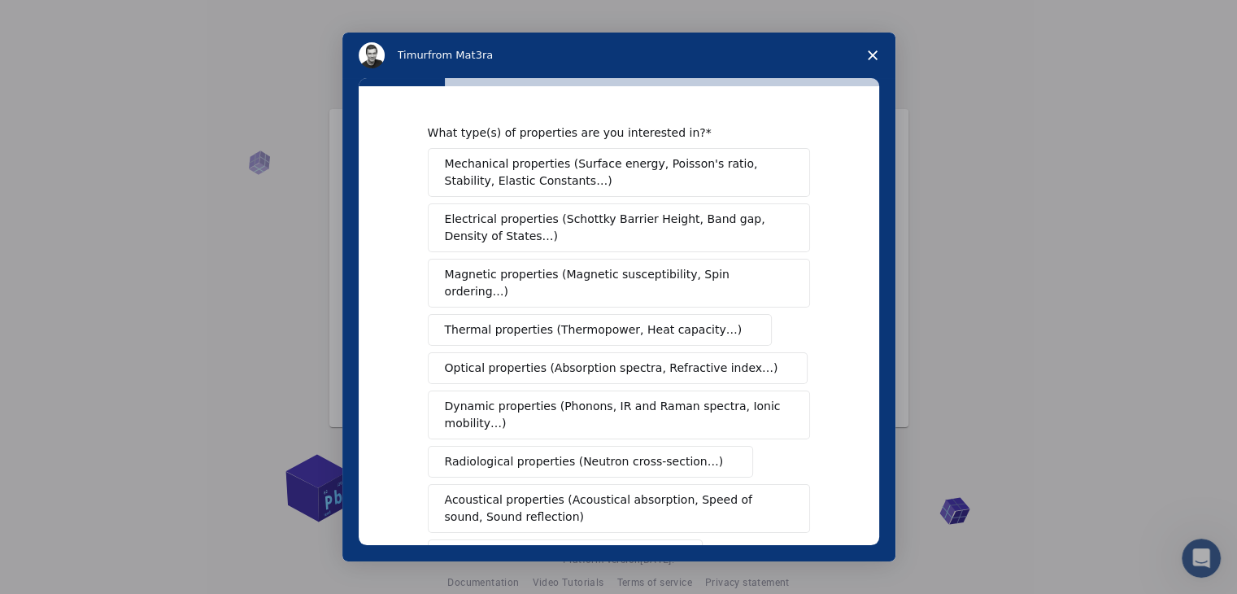
click at [611, 166] on span "Mechanical properties (Surface energy, Poisson's ratio, Stability, Elastic Cons…" at bounding box center [614, 172] width 339 height 34
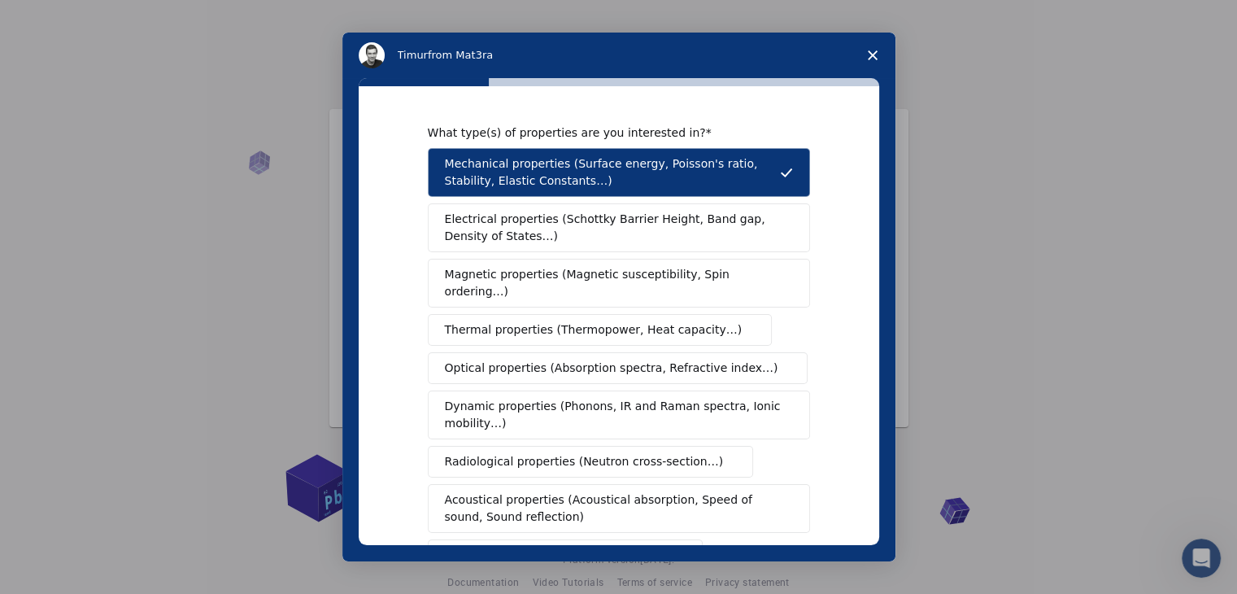
click at [598, 220] on span "Electrical properties (Schottky Barrier Height, Band gap, Density of States…)" at bounding box center [614, 228] width 338 height 34
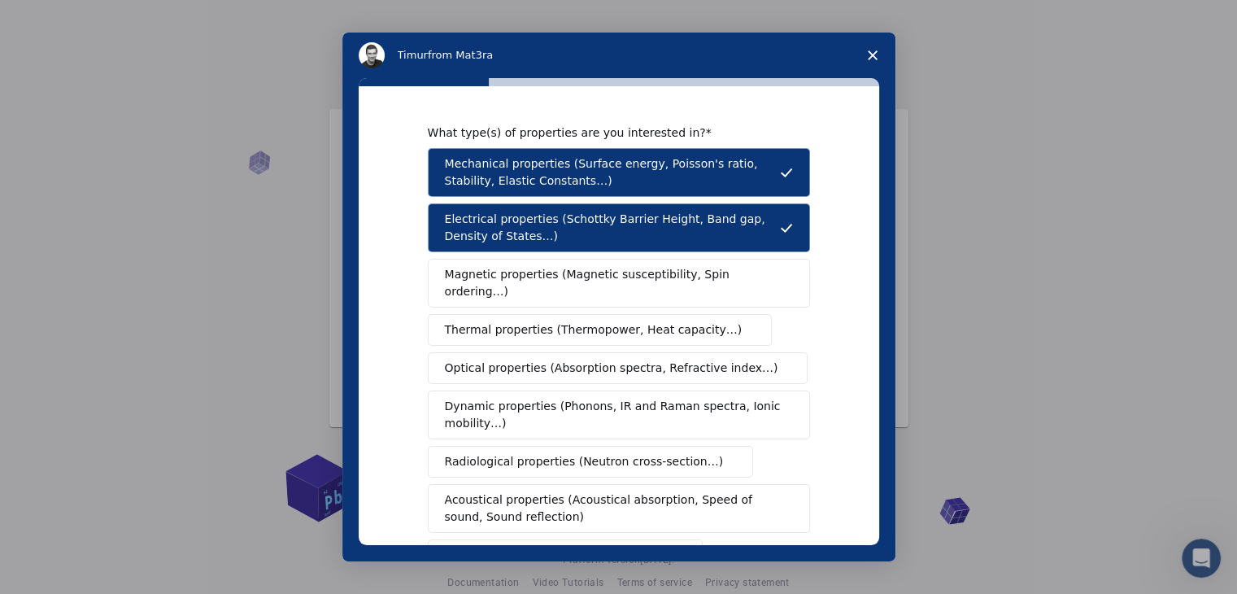
click at [602, 321] on span "Thermal properties (Thermopower, Heat capacity…)" at bounding box center [594, 329] width 298 height 17
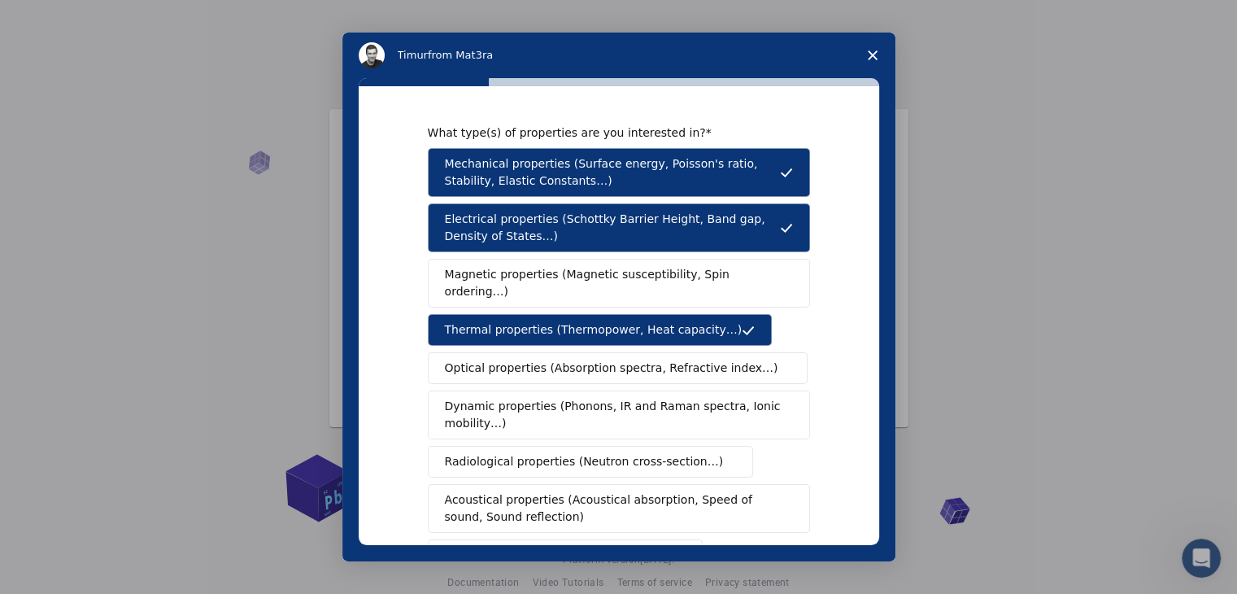
click at [602, 321] on span "Thermal properties (Thermopower, Heat capacity…)" at bounding box center [594, 329] width 298 height 17
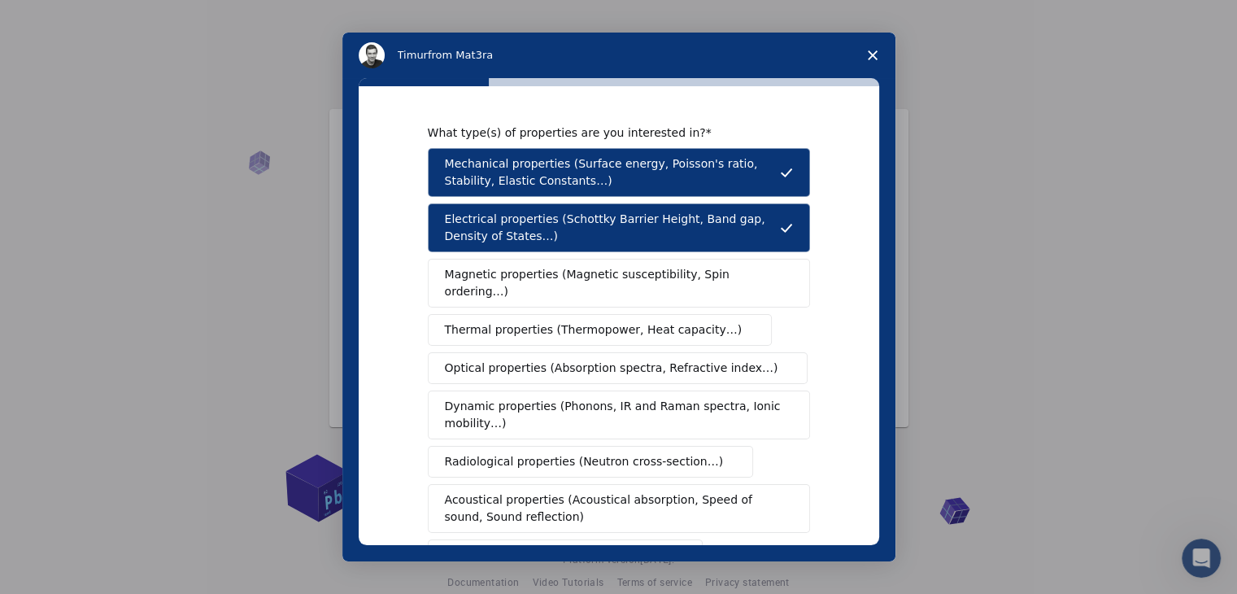
click at [634, 276] on span "Magnetic properties (Magnetic susceptibility, Spin ordering…)" at bounding box center [613, 283] width 336 height 34
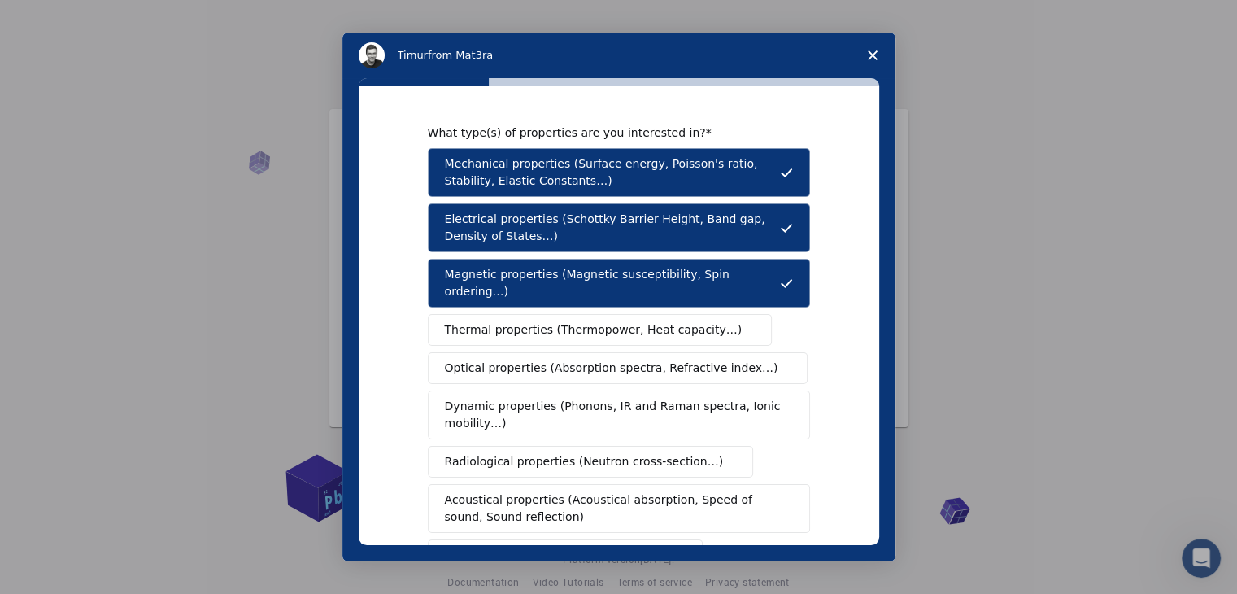
click at [596, 398] on span "Dynamic properties (Phonons, IR and Raman spectra, Ionic mobility…)" at bounding box center [613, 415] width 337 height 34
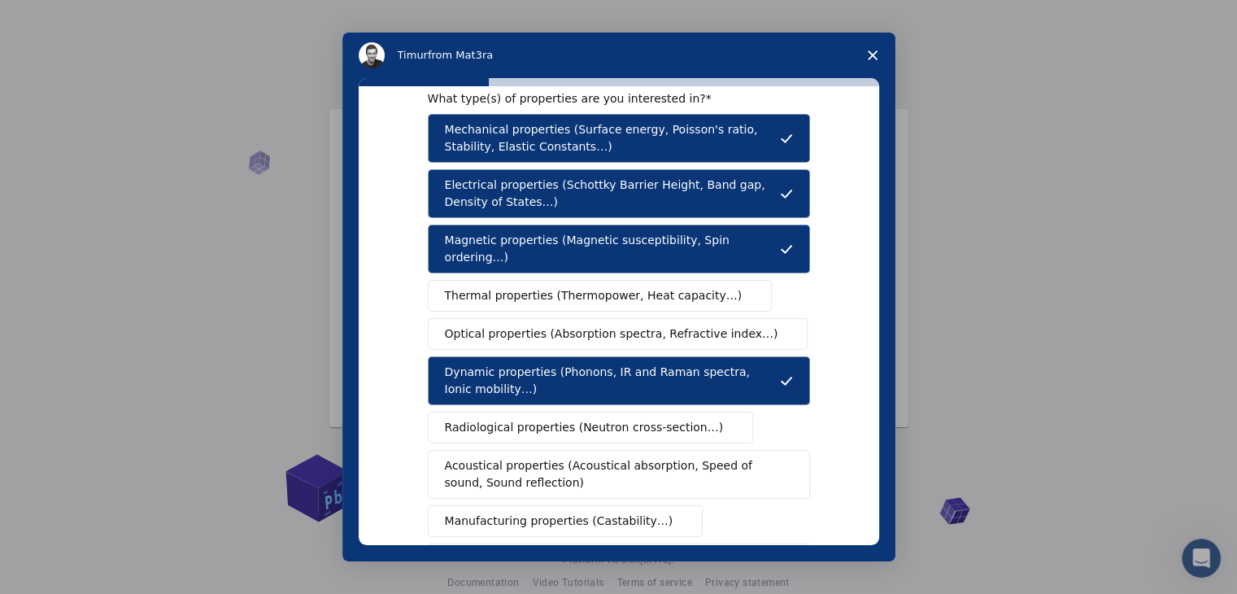
scroll to position [36, 0]
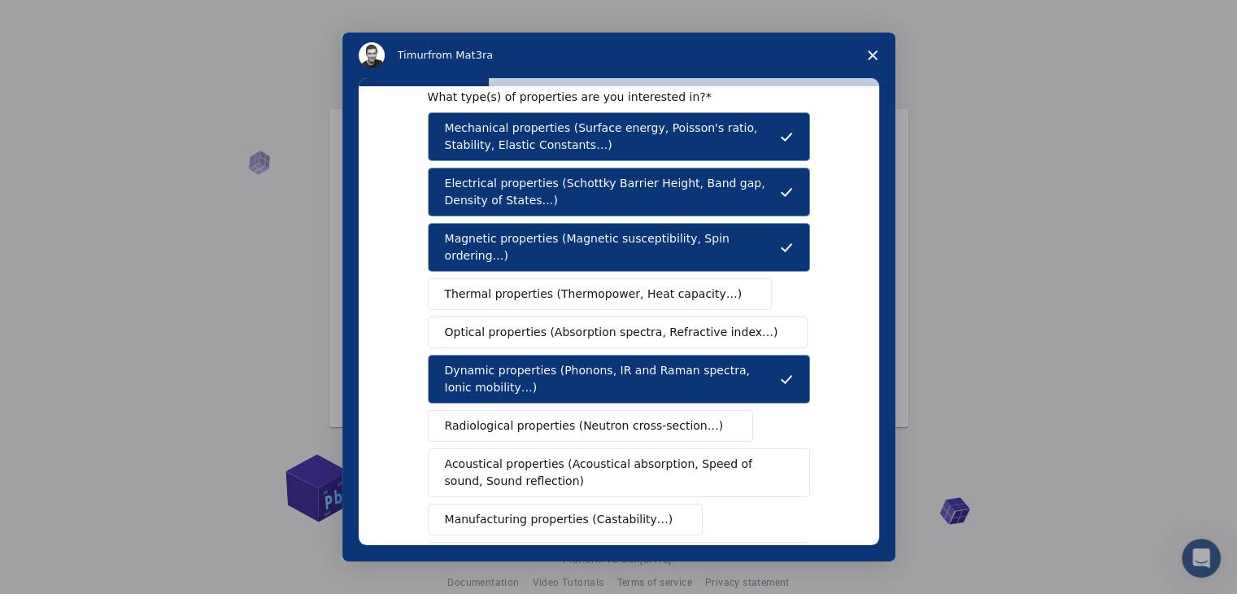
click at [696, 324] on span "Optical properties (Absorption spectra, Refractive index…)" at bounding box center [611, 332] width 333 height 17
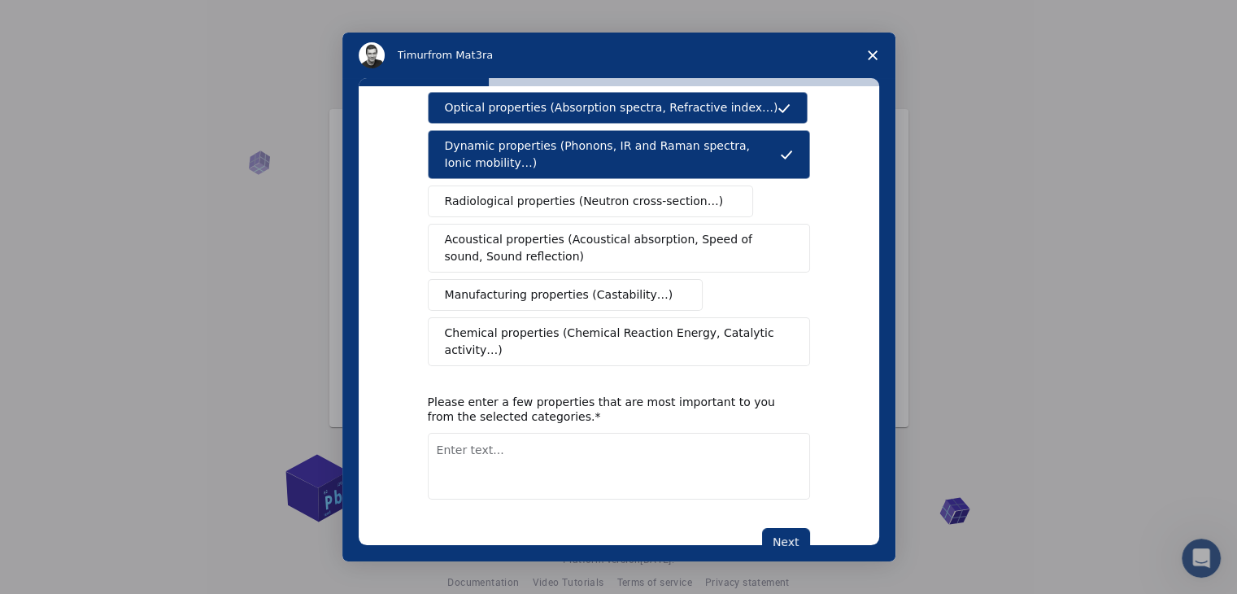
scroll to position [272, 0]
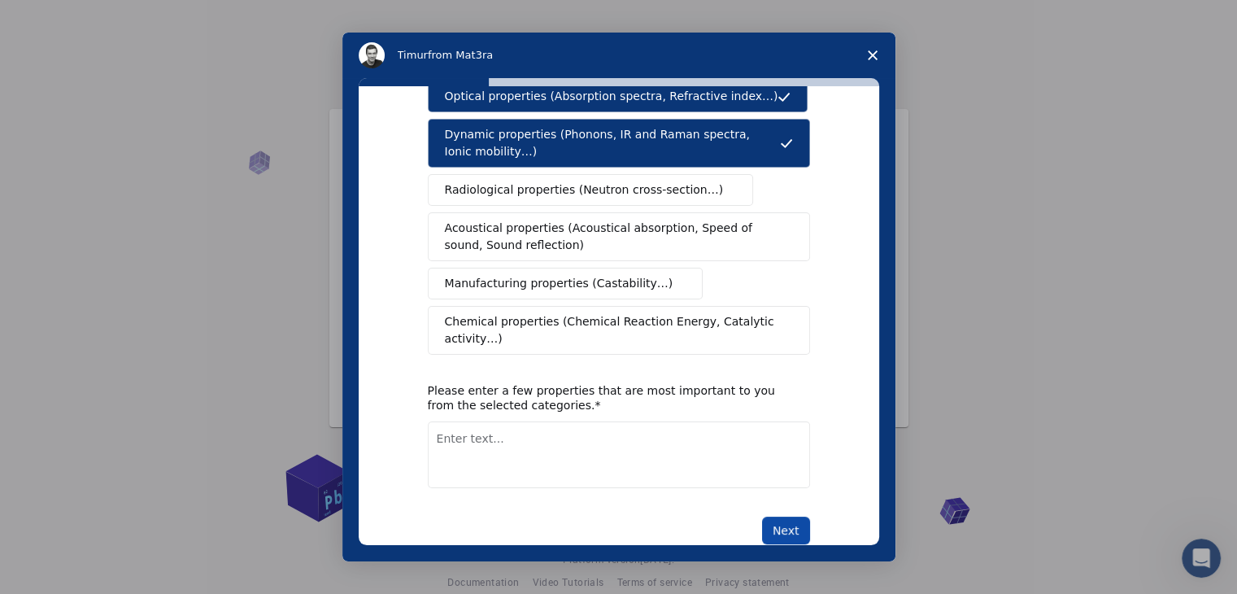
click at [773, 516] on button "Next" at bounding box center [786, 530] width 48 height 28
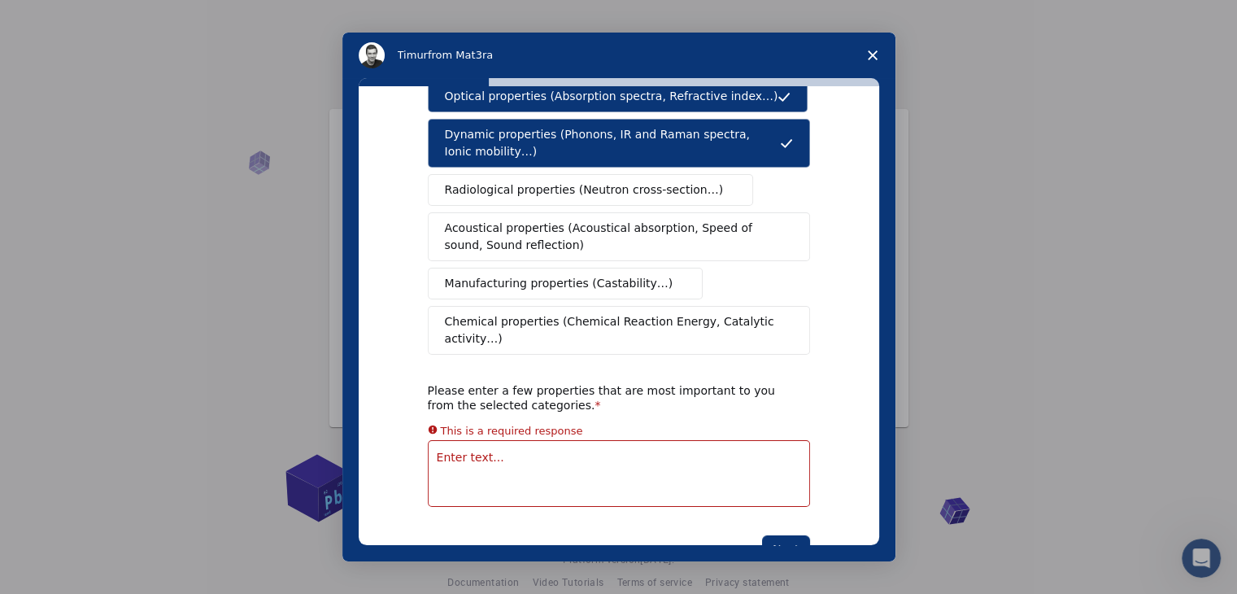
click at [668, 440] on textarea "Enter text..." at bounding box center [619, 473] width 382 height 67
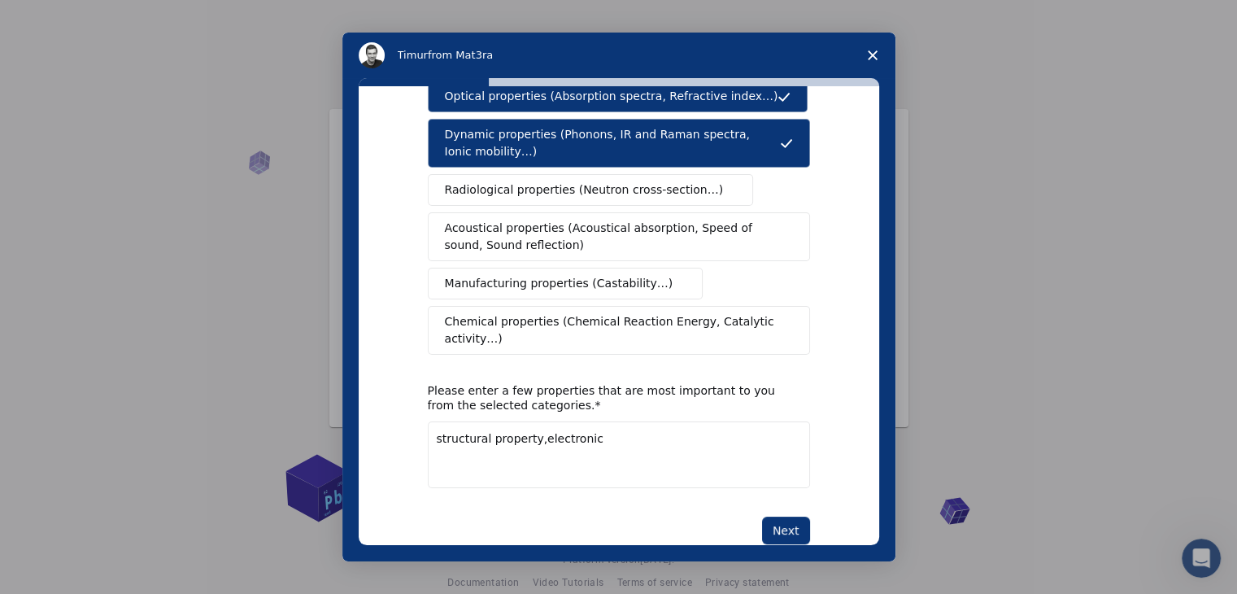
click at [530, 421] on textarea "structural property,electronic" at bounding box center [619, 454] width 382 height 67
click at [582, 421] on textarea "structural property, electronic" at bounding box center [619, 454] width 382 height 67
click at [488, 421] on textarea "structural property, electronic property, optical property, Thermoelectric prop…" at bounding box center [619, 454] width 382 height 67
click at [481, 421] on textarea "structural property, electronic property, optical property, Thermoelectric prop…" at bounding box center [619, 454] width 382 height 67
click at [680, 426] on textarea "structural property, electronic property, optical property, Thermoelectric prop…" at bounding box center [619, 454] width 382 height 67
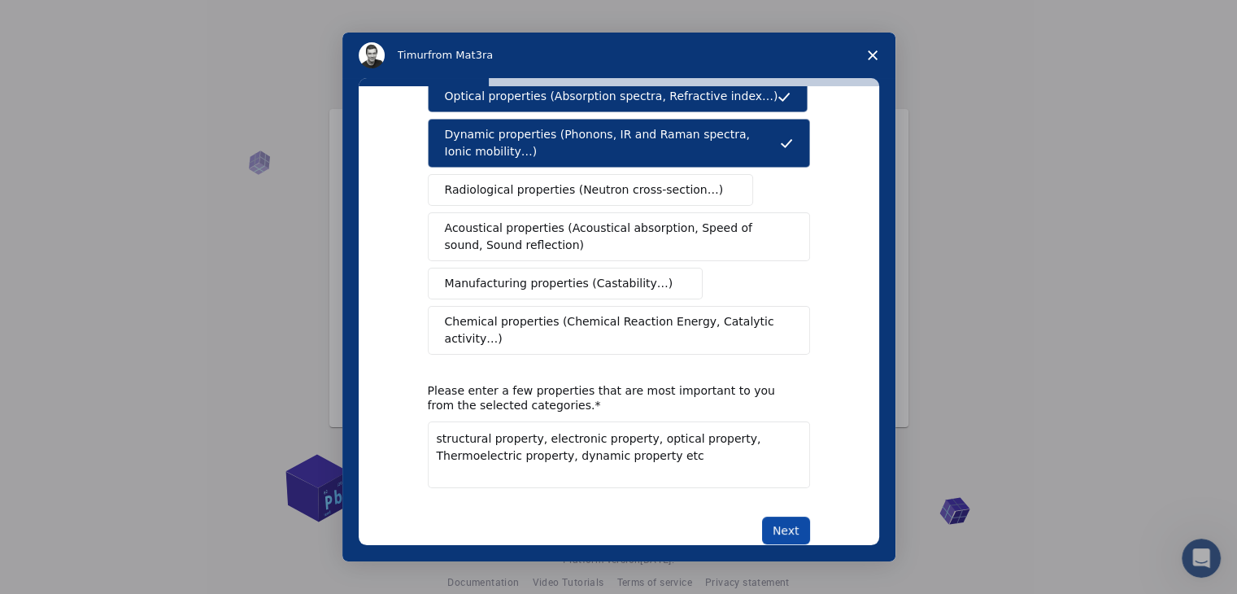
type textarea "structural property, electronic property, optical property, Thermoelectric prop…"
click at [773, 516] on button "Next" at bounding box center [786, 530] width 48 height 28
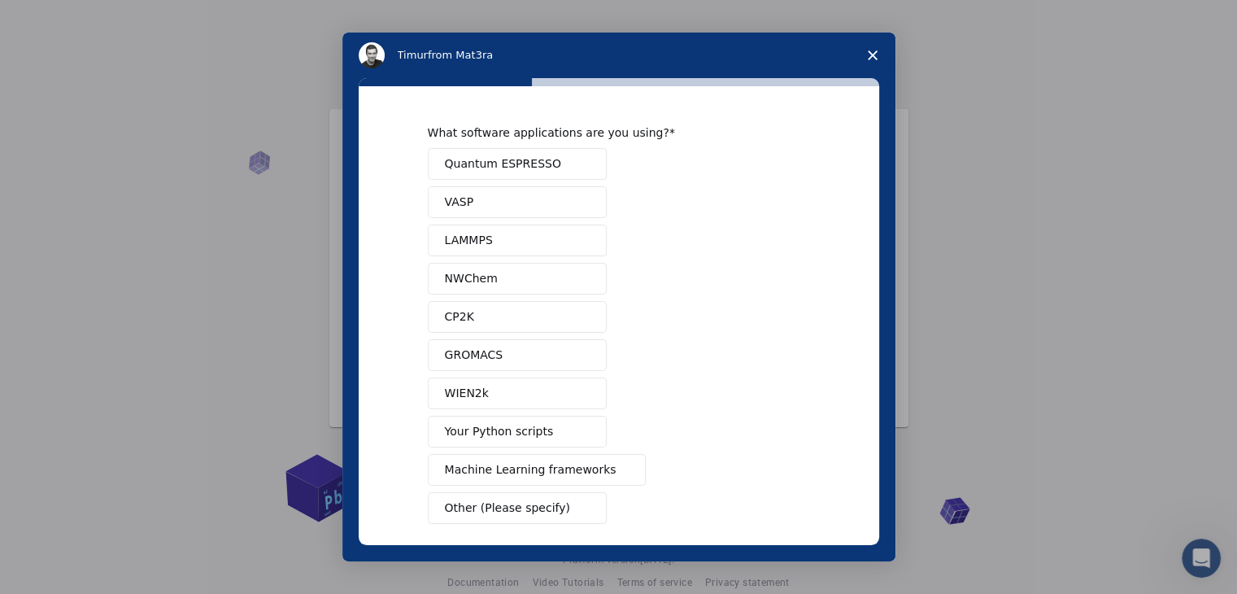
click at [537, 401] on button "WIEN2k" at bounding box center [517, 393] width 179 height 32
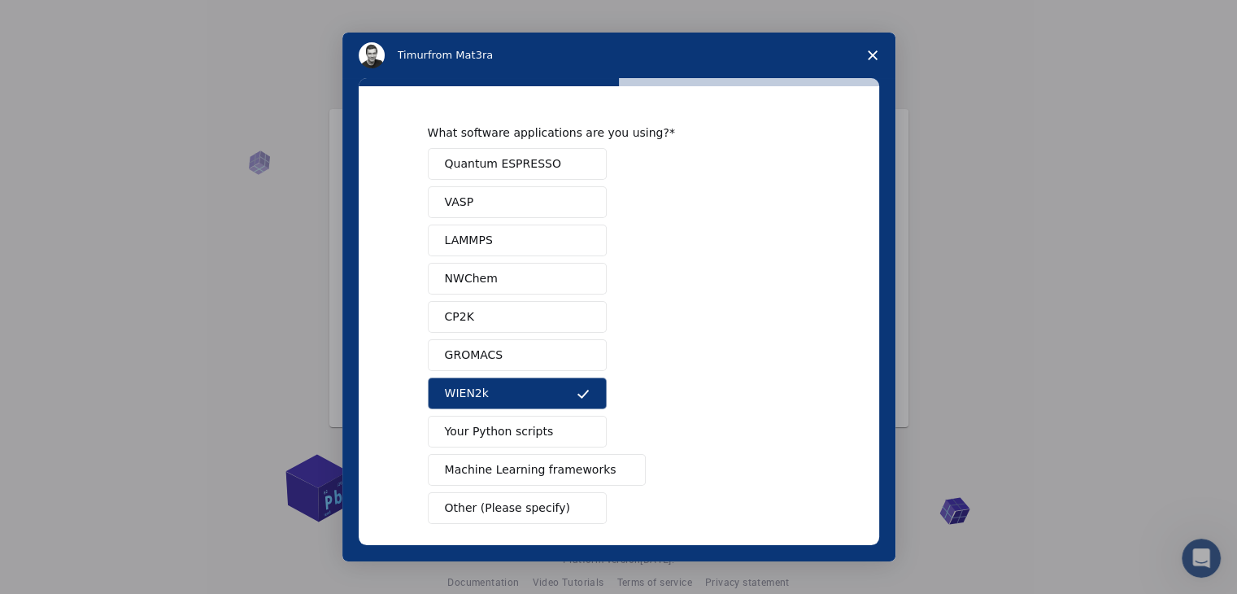
click at [590, 167] on button "Quantum ESPRESSO" at bounding box center [517, 164] width 179 height 32
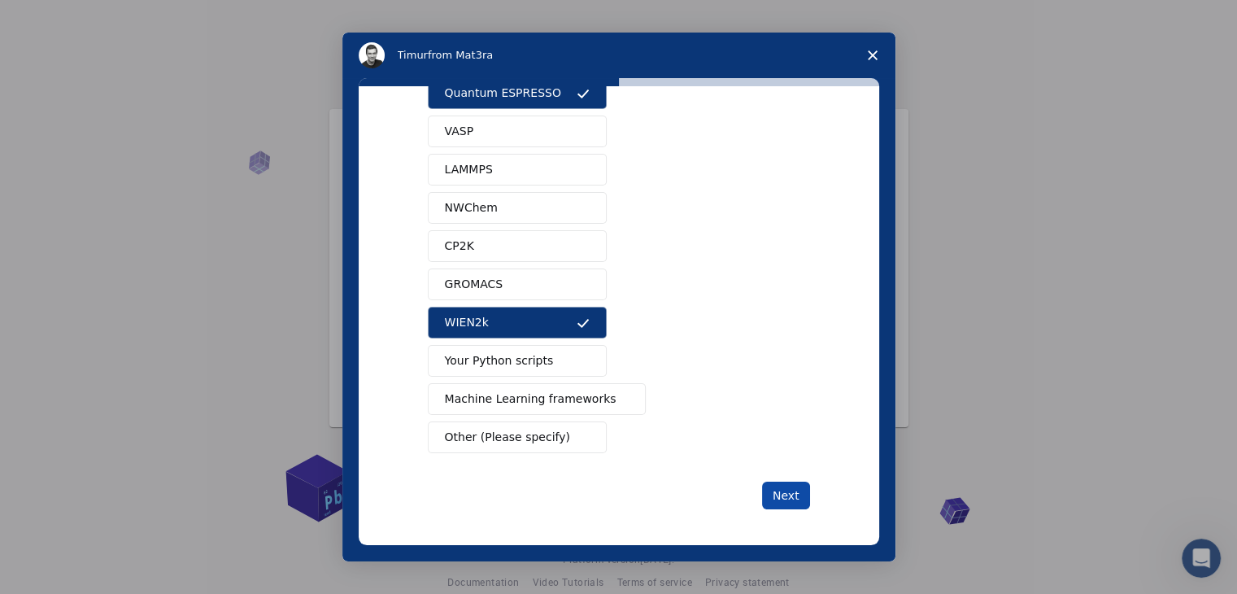
click at [777, 486] on button "Next" at bounding box center [786, 495] width 48 height 28
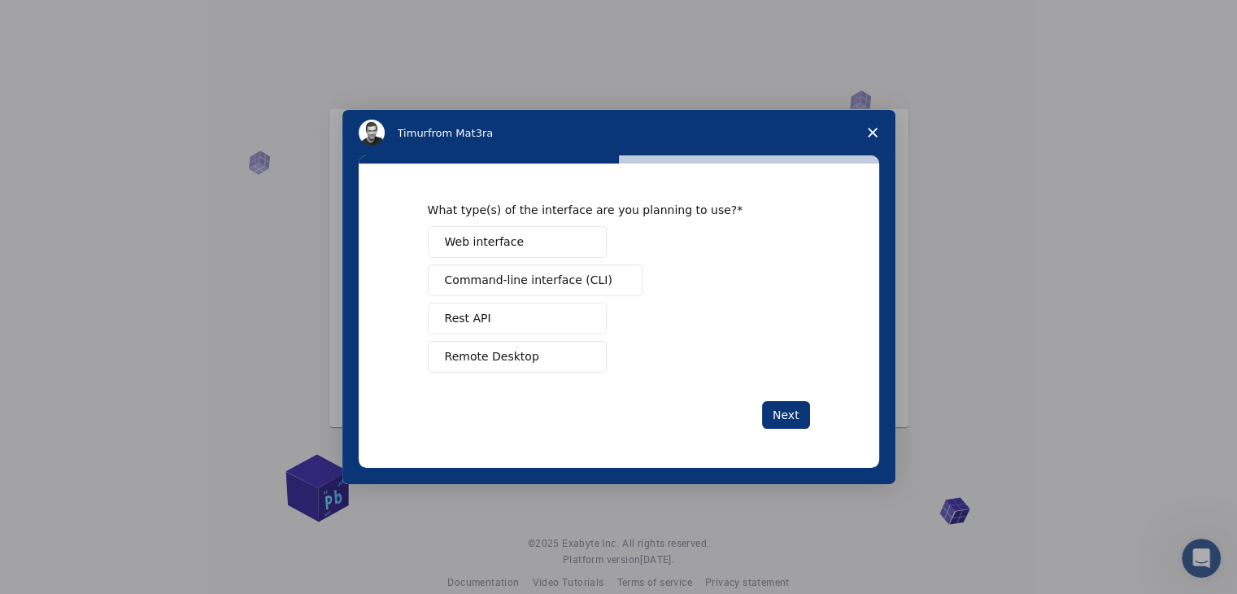
scroll to position [0, 0]
click at [581, 235] on span "Intercom messenger" at bounding box center [583, 241] width 13 height 13
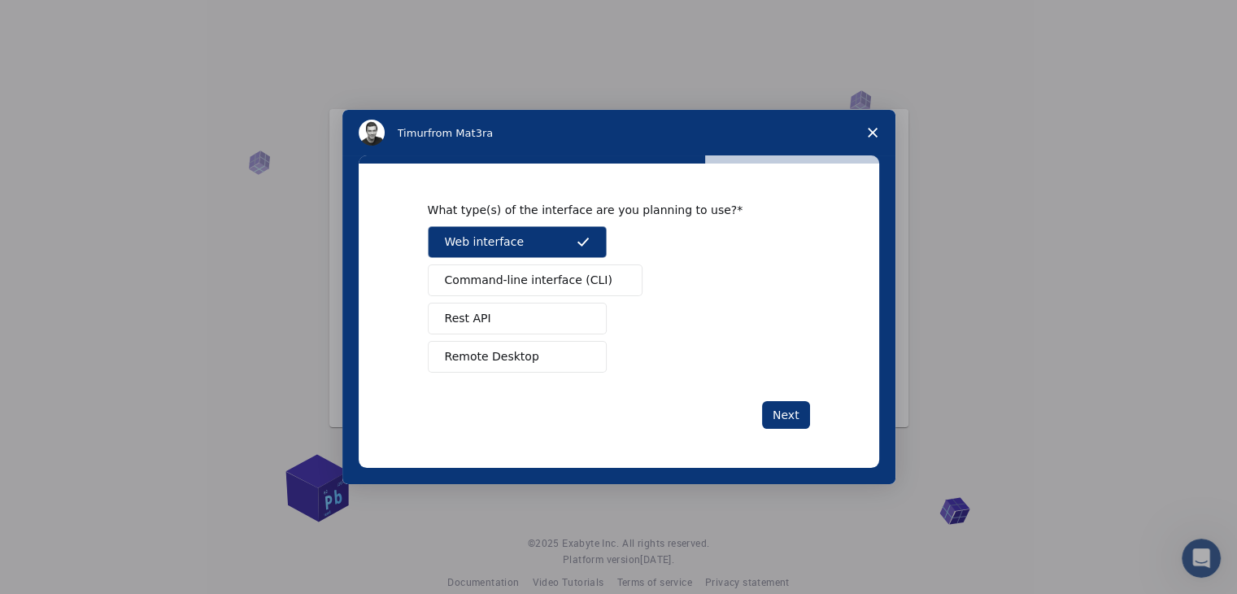
click at [540, 289] on button "Command-line interface (CLI)" at bounding box center [535, 280] width 215 height 32
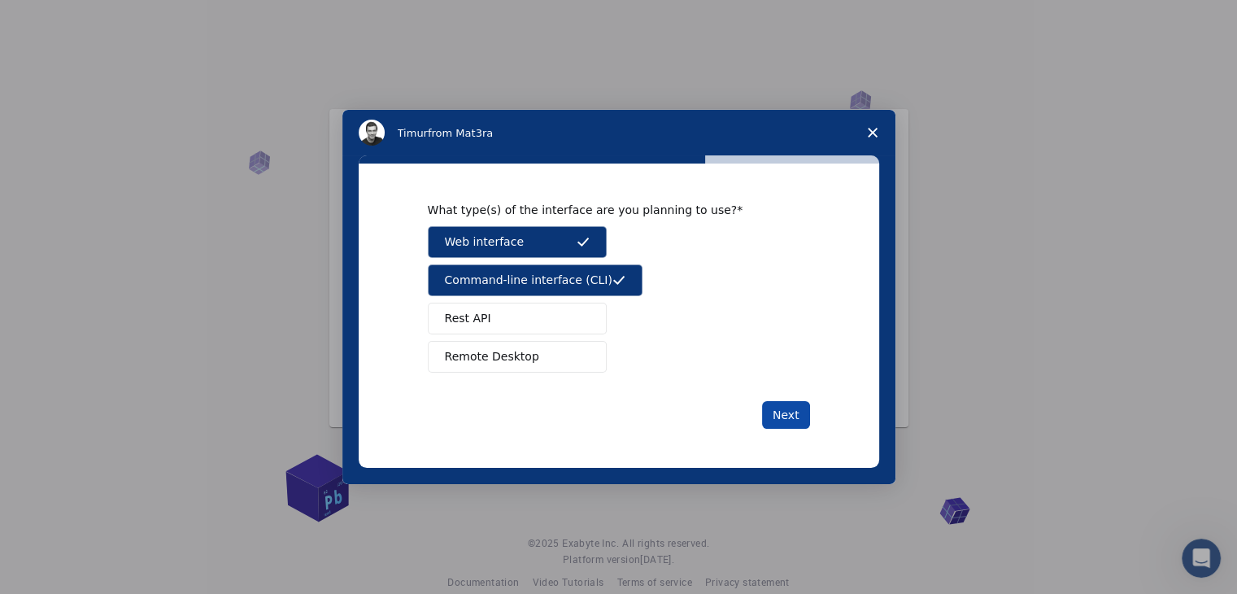
click at [778, 412] on button "Next" at bounding box center [786, 415] width 48 height 28
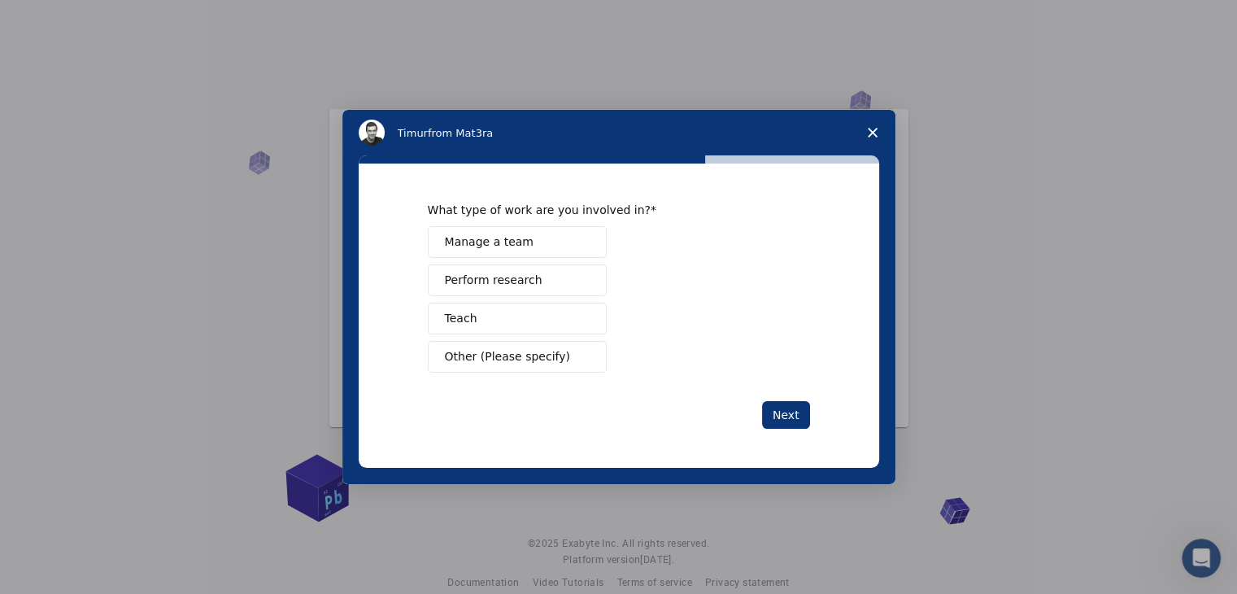
click at [573, 233] on button "Manage a team" at bounding box center [517, 242] width 179 height 32
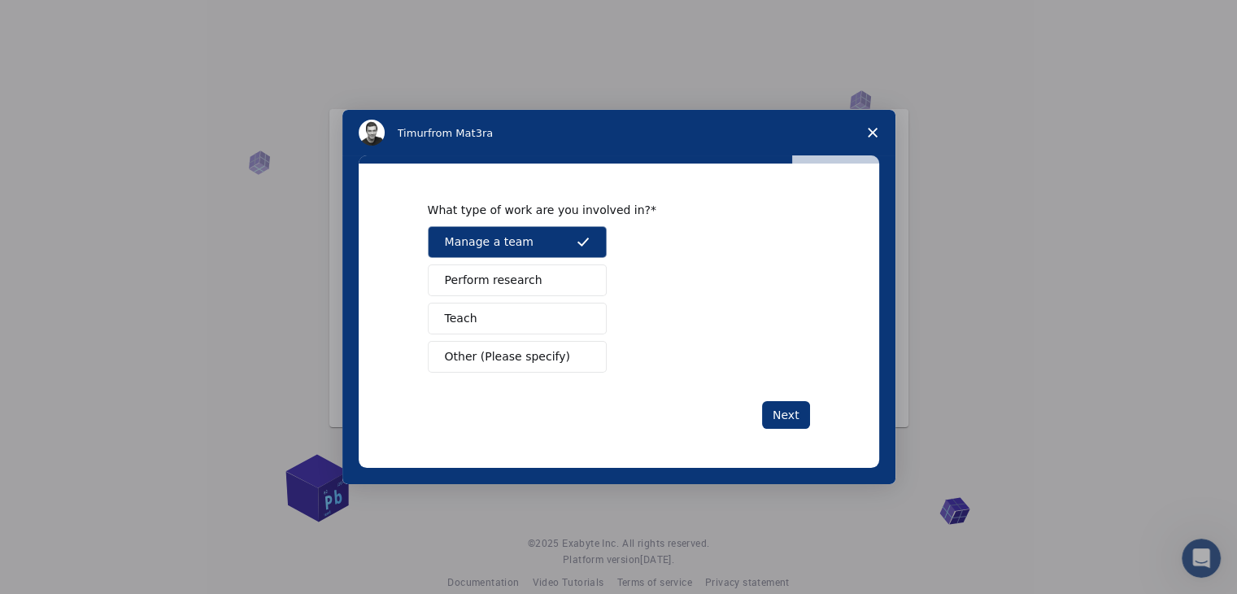
click at [572, 313] on button "Teach" at bounding box center [517, 318] width 179 height 32
click at [591, 313] on button "Teach" at bounding box center [517, 318] width 179 height 32
click at [585, 309] on button "Teach" at bounding box center [517, 318] width 179 height 32
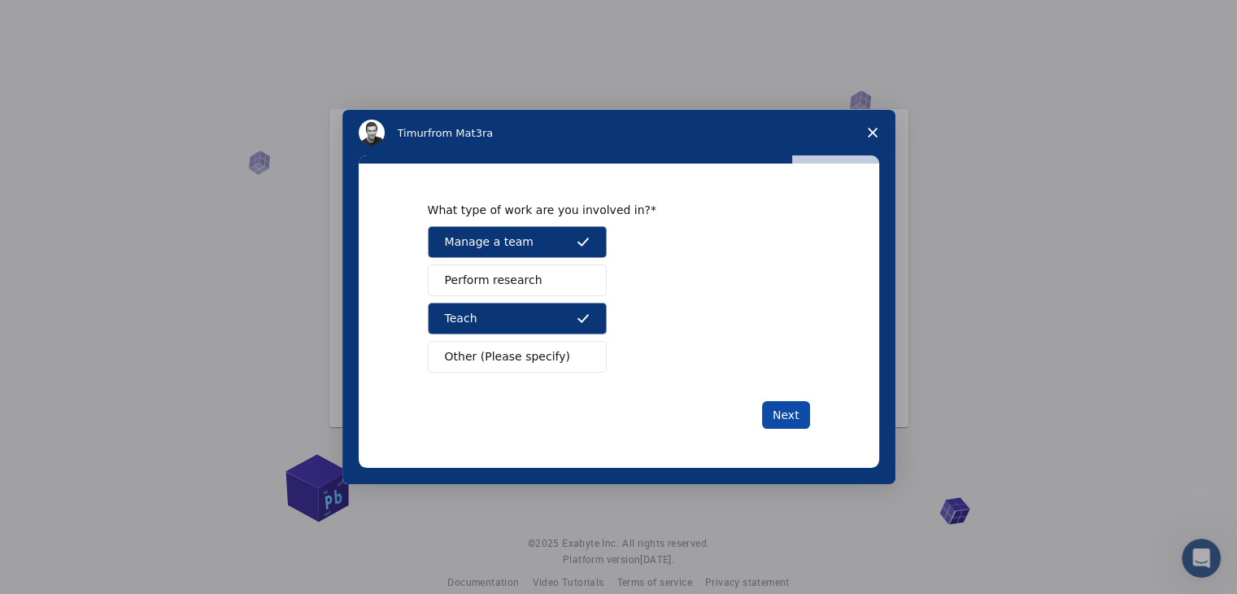
click at [776, 411] on button "Next" at bounding box center [786, 415] width 48 height 28
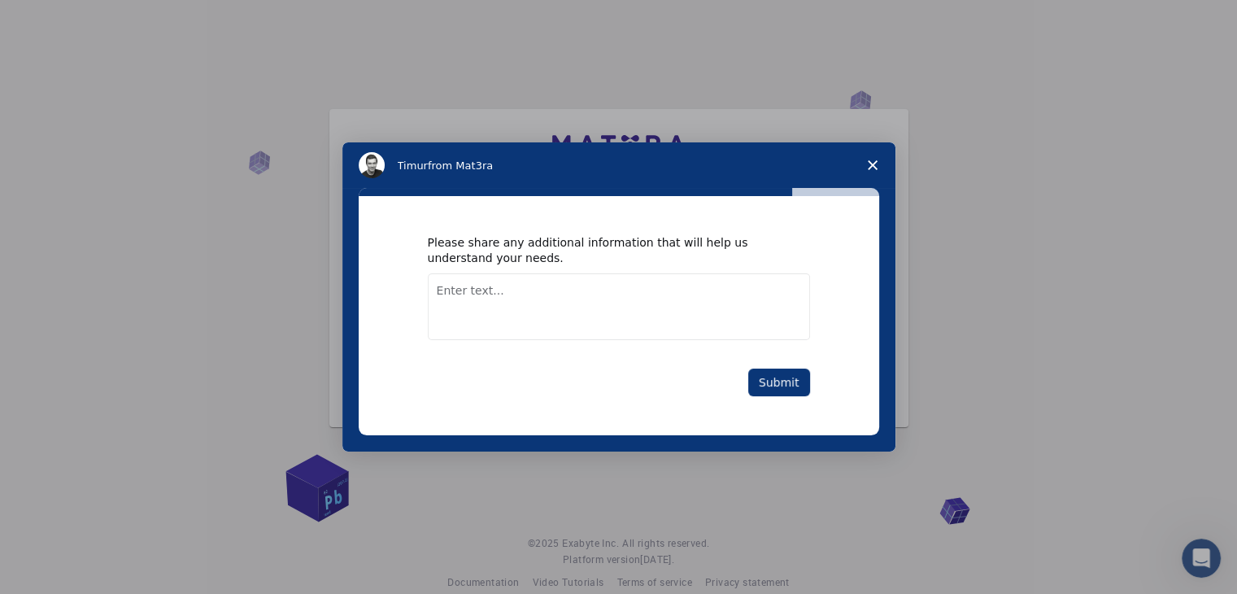
click at [651, 304] on textarea "Enter text..." at bounding box center [619, 306] width 382 height 67
click at [616, 294] on textarea "I wanna understand from the beganing" at bounding box center [619, 306] width 382 height 67
type textarea "I wanna understand from the beginning"
click at [779, 390] on button "Submit" at bounding box center [779, 382] width 62 height 28
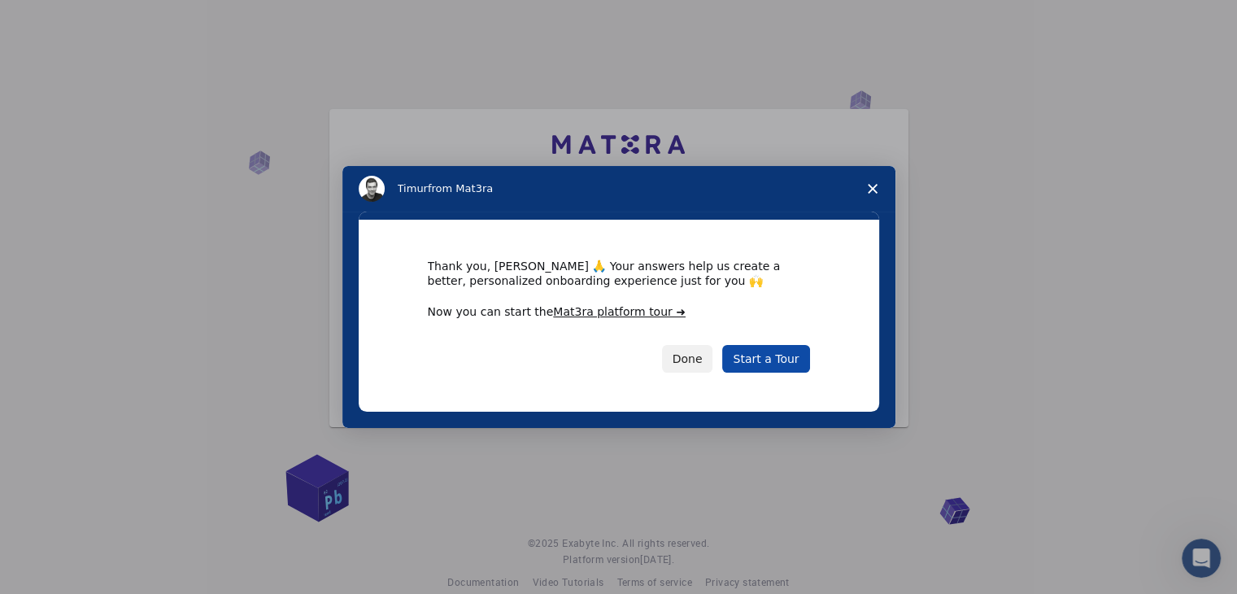
click at [768, 362] on link "Start a Tour" at bounding box center [765, 359] width 87 height 28
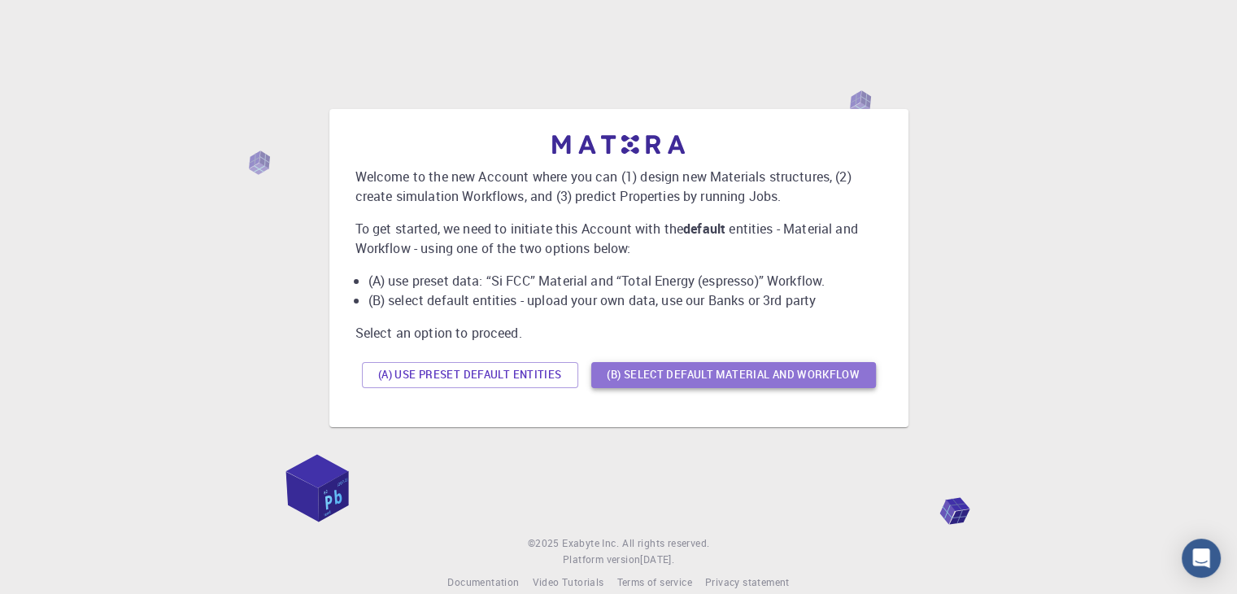
click at [724, 373] on button "(B) Select default material and workflow" at bounding box center [733, 375] width 285 height 26
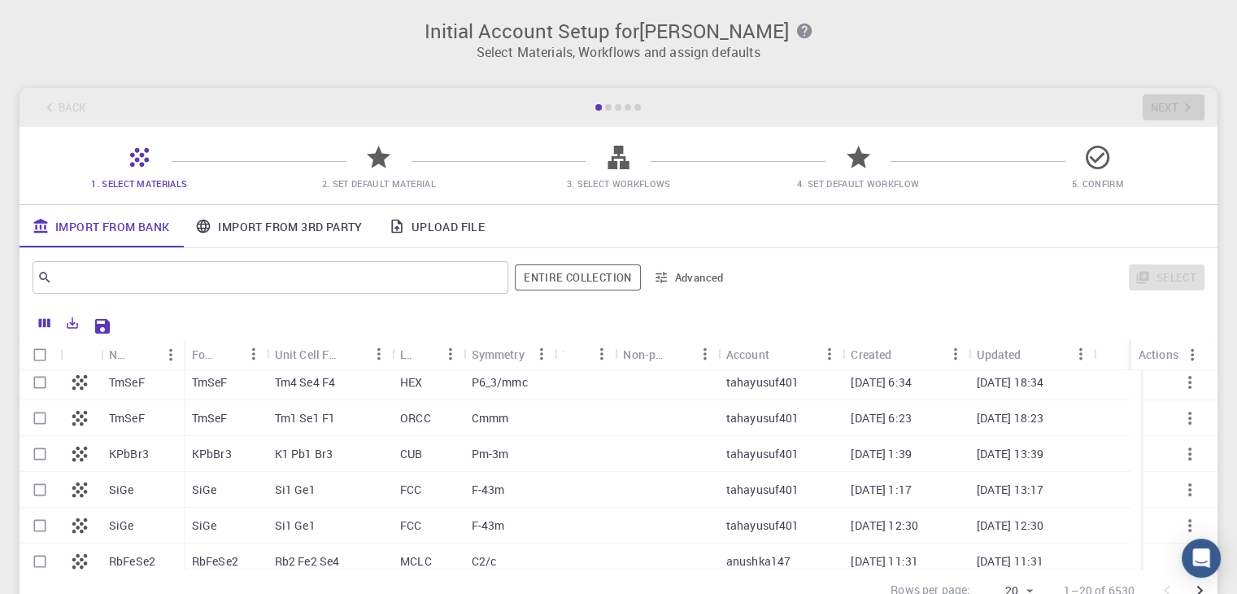
scroll to position [112, 0]
click at [689, 456] on div at bounding box center [666, 455] width 102 height 36
checkbox input "true"
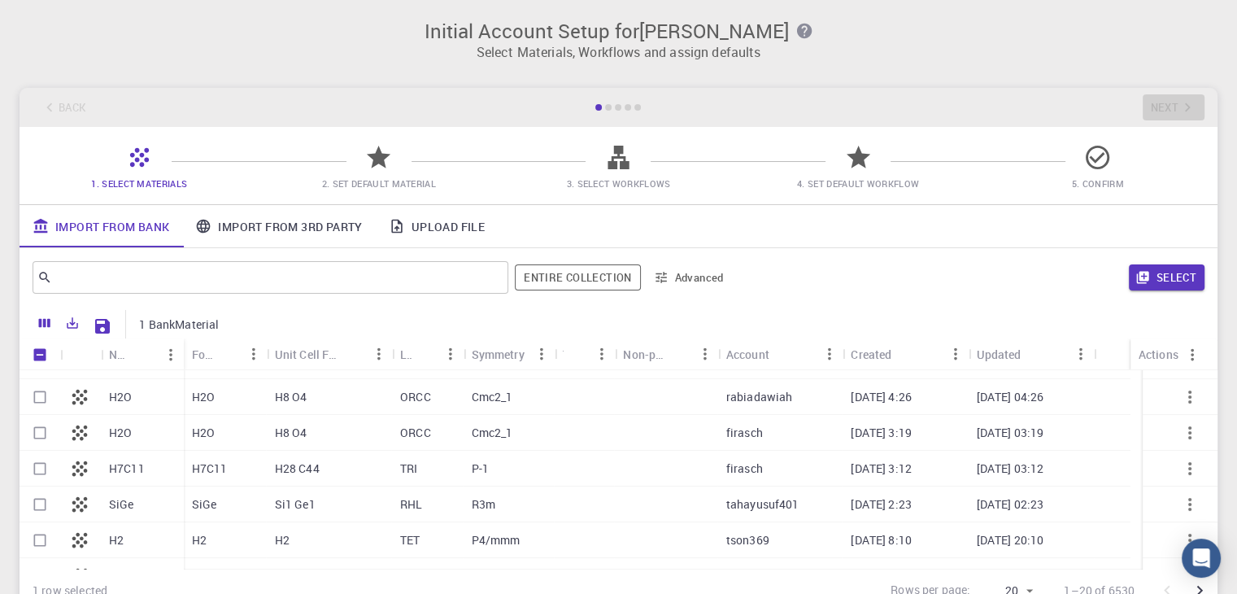
scroll to position [0, 0]
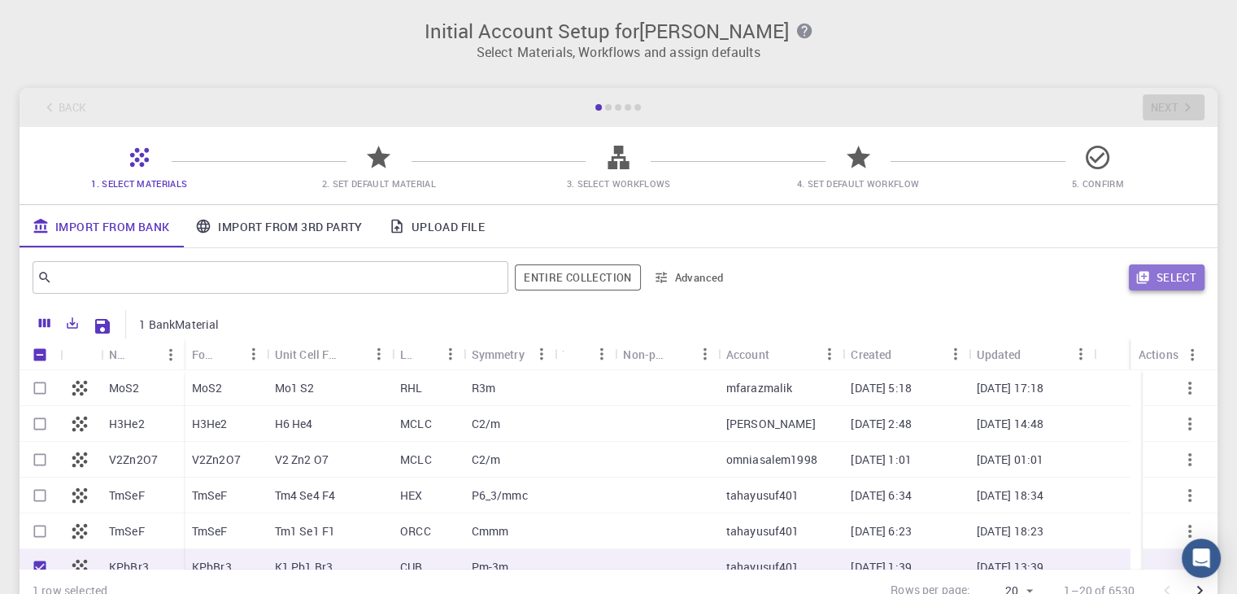
click at [1173, 289] on button "Select" at bounding box center [1167, 277] width 76 height 26
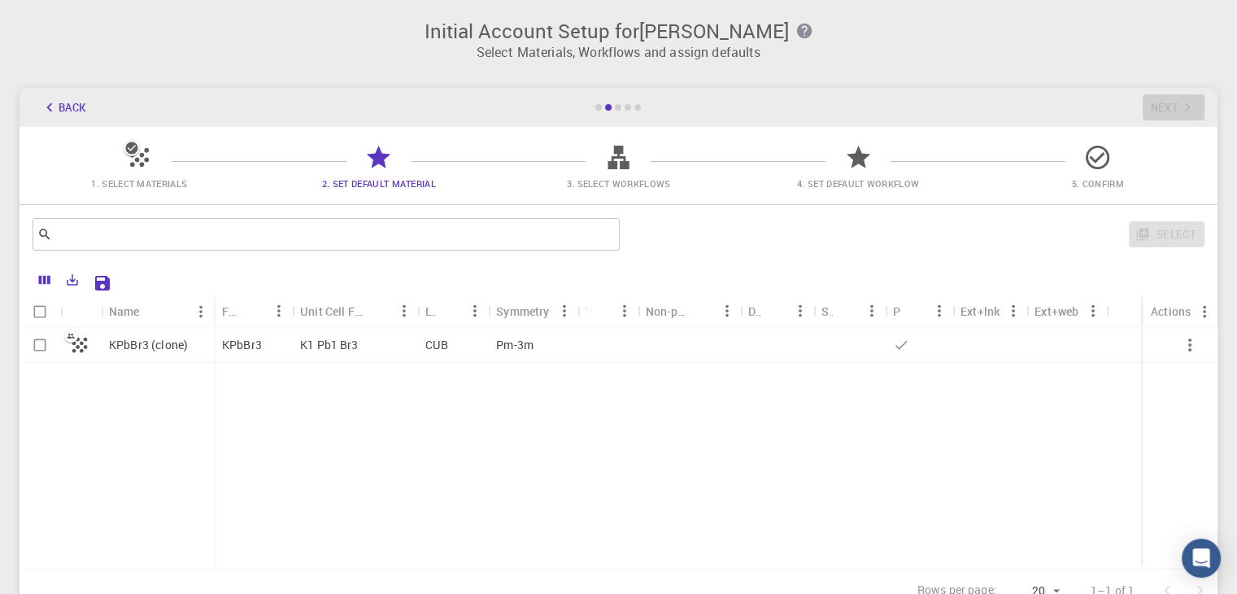
click at [374, 350] on div "K1 Pb1 Br3" at bounding box center [354, 345] width 125 height 36
checkbox input "true"
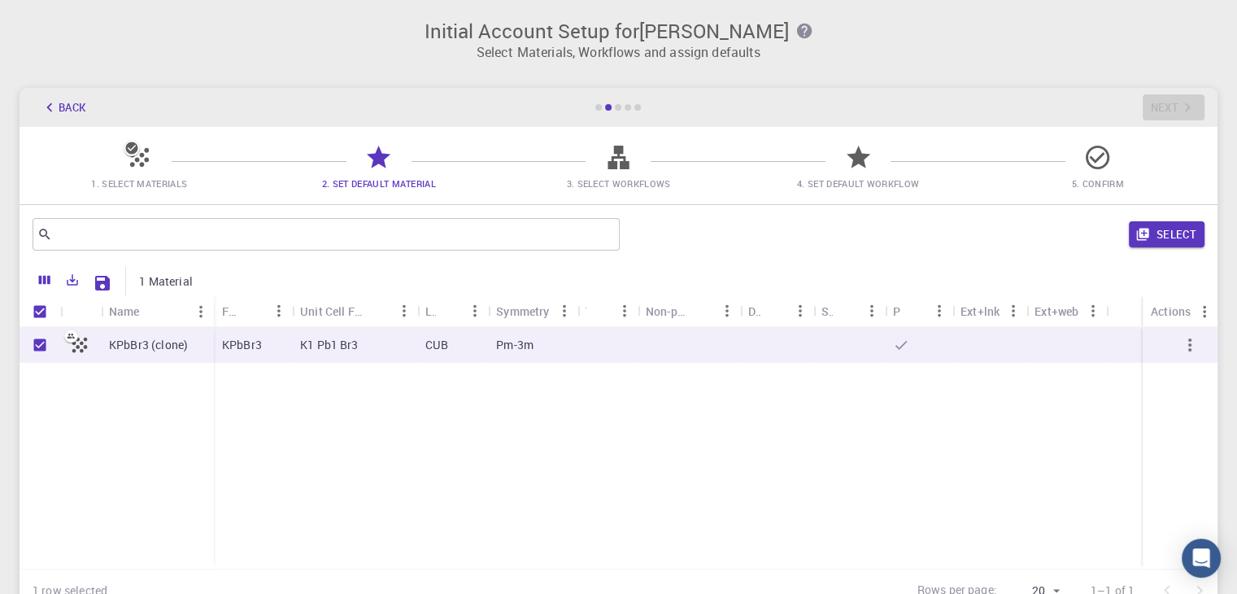
click at [309, 344] on p "K1 Pb1 Br3" at bounding box center [329, 345] width 59 height 16
checkbox input "false"
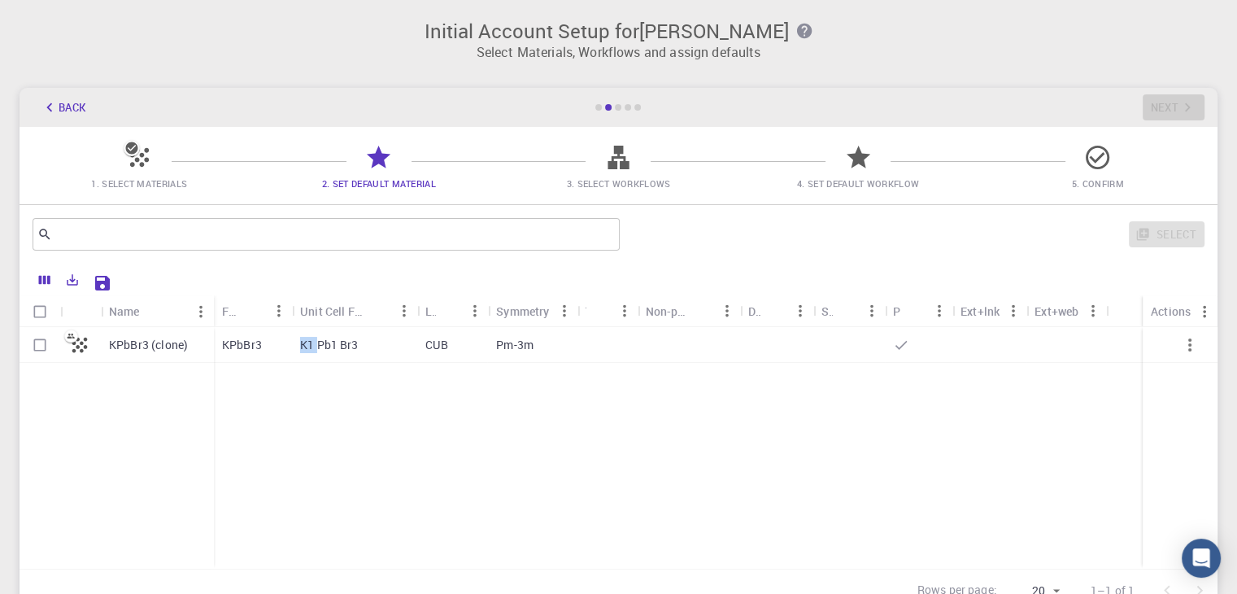
click at [309, 344] on p "K1 Pb1 Br3" at bounding box center [329, 345] width 59 height 16
checkbox input "true"
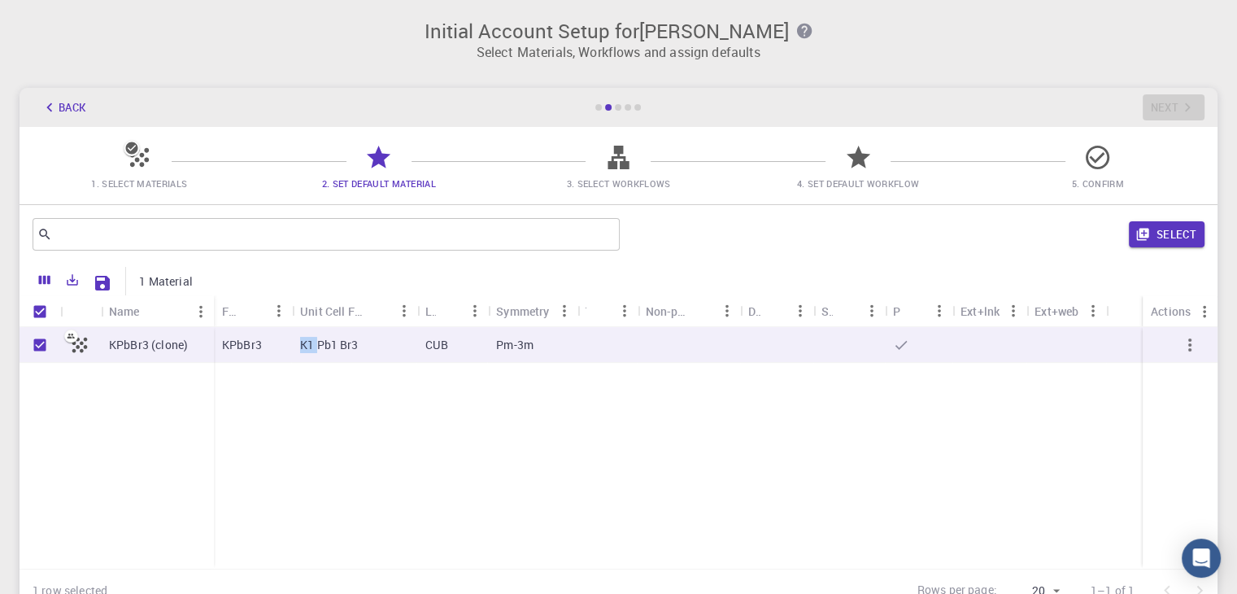
click at [309, 344] on p "K1 Pb1 Br3" at bounding box center [329, 345] width 59 height 16
checkbox input "false"
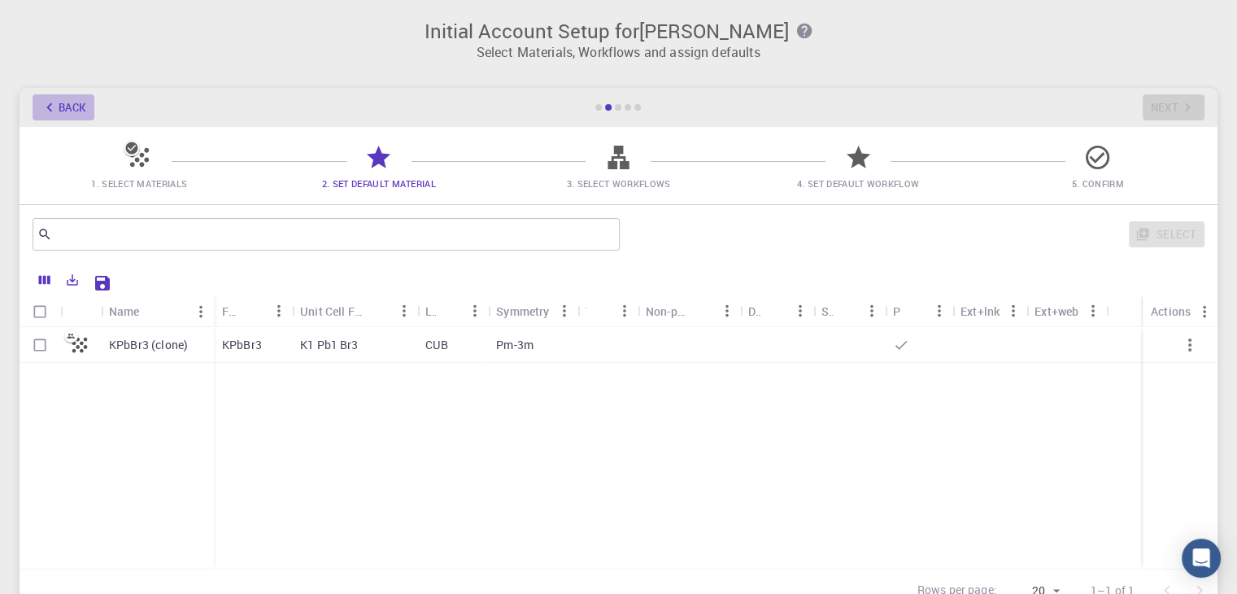
click at [62, 105] on button "Back" at bounding box center [64, 107] width 62 height 26
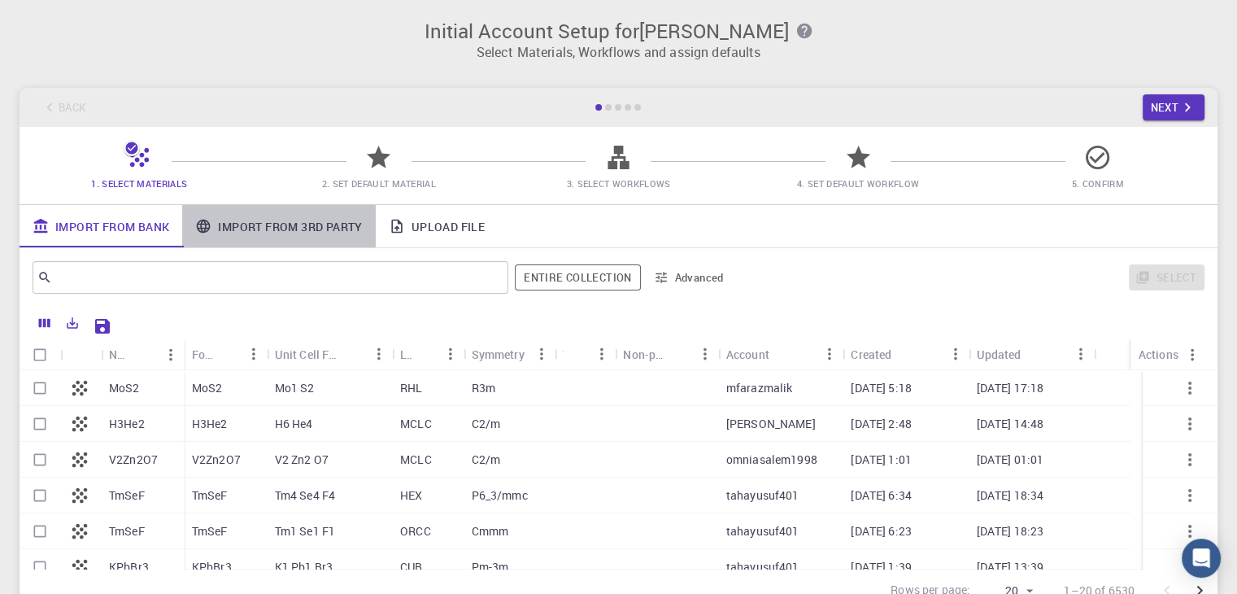
click at [324, 227] on link "Import From 3rd Party" at bounding box center [278, 226] width 193 height 42
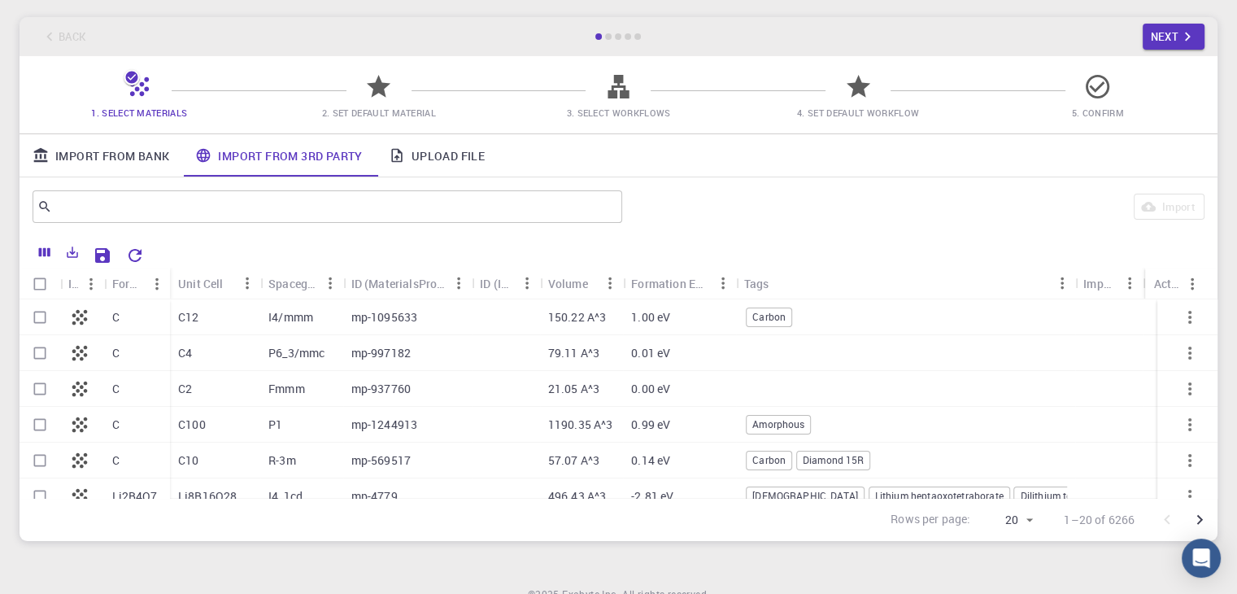
scroll to position [145, 0]
